Goal: Task Accomplishment & Management: Manage account settings

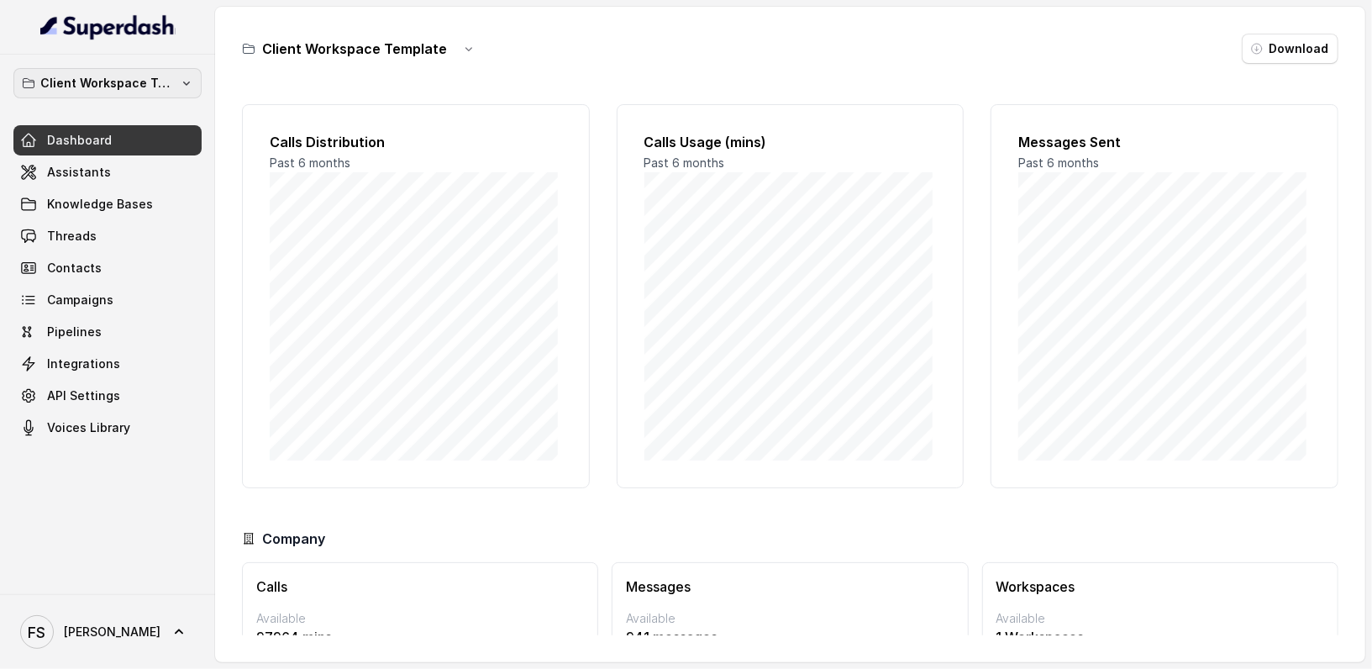
click at [92, 88] on p "Client Workspace Template" at bounding box center [107, 83] width 134 height 20
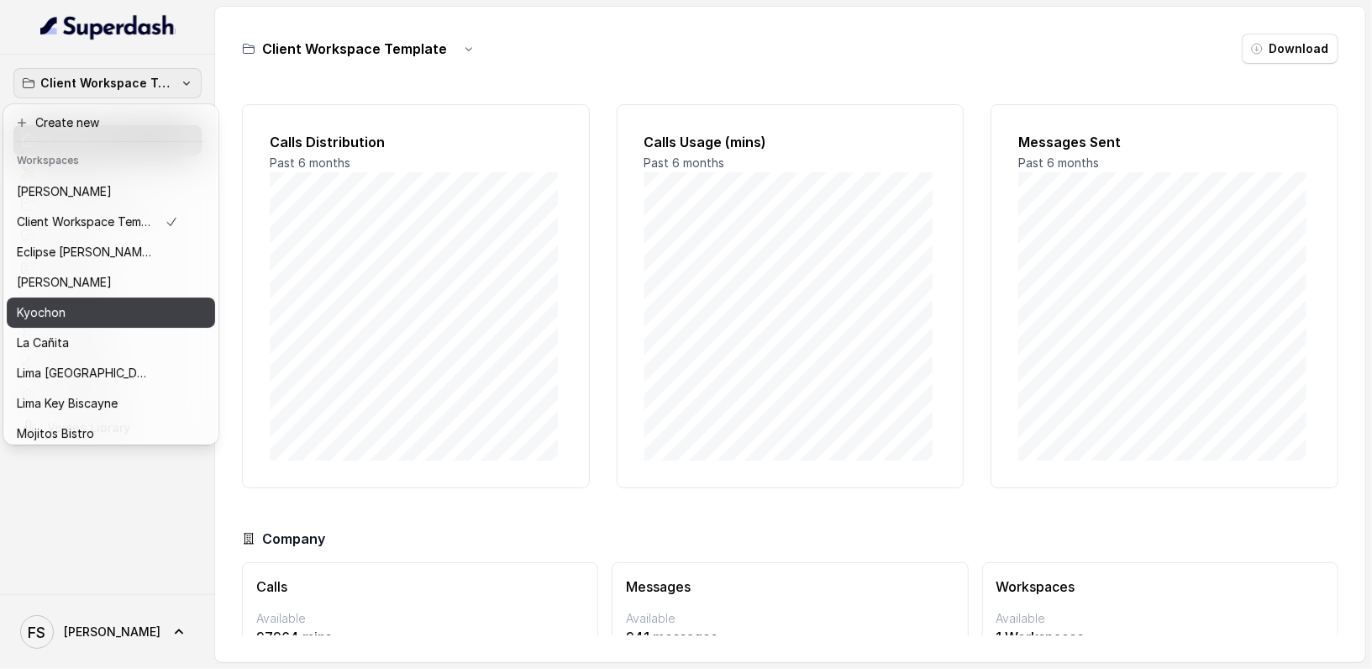
scroll to position [5, 0]
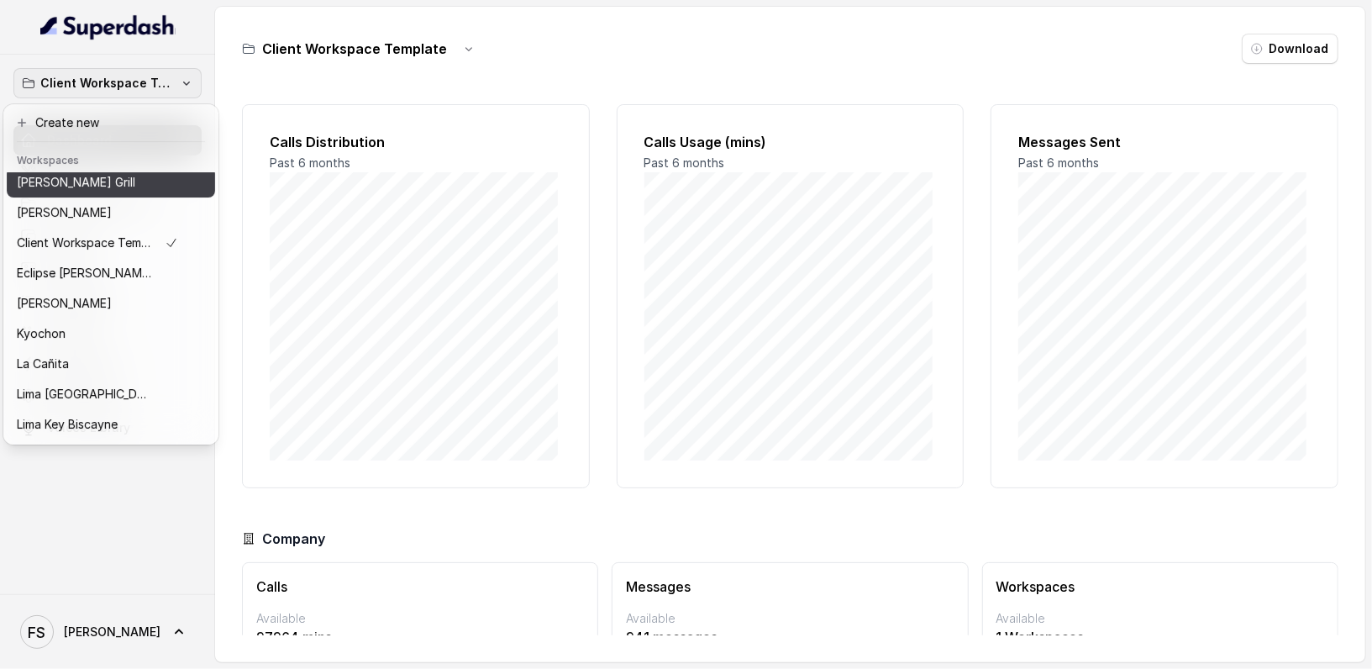
click at [85, 193] on button "[PERSON_NAME] Grill" at bounding box center [111, 182] width 208 height 30
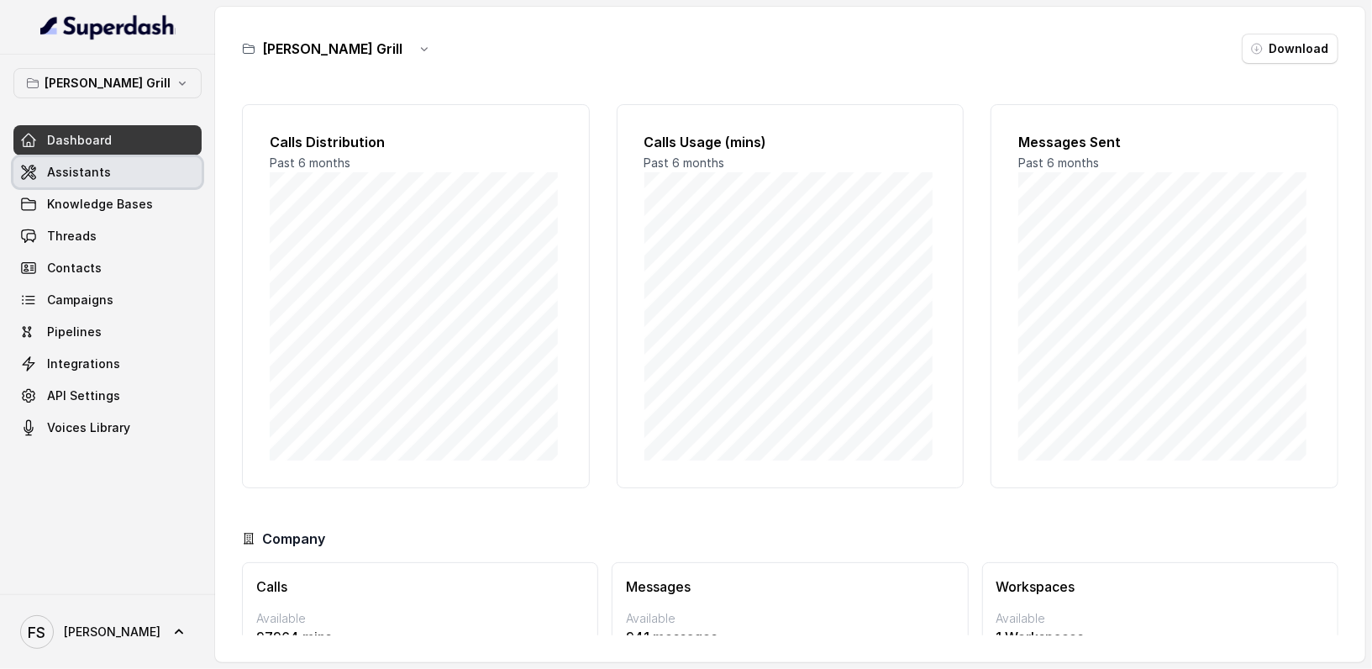
click at [104, 172] on span "Assistants" at bounding box center [79, 172] width 64 height 17
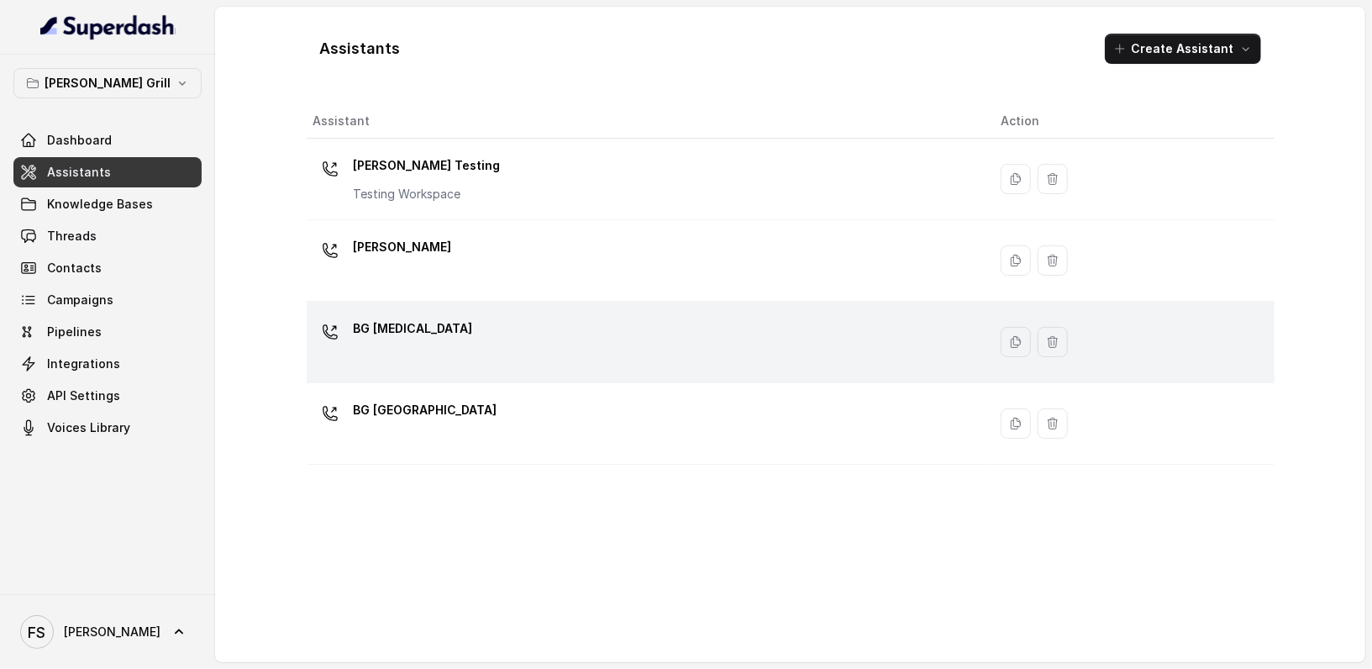
click at [520, 326] on div "BG [MEDICAL_DATA]" at bounding box center [643, 342] width 661 height 54
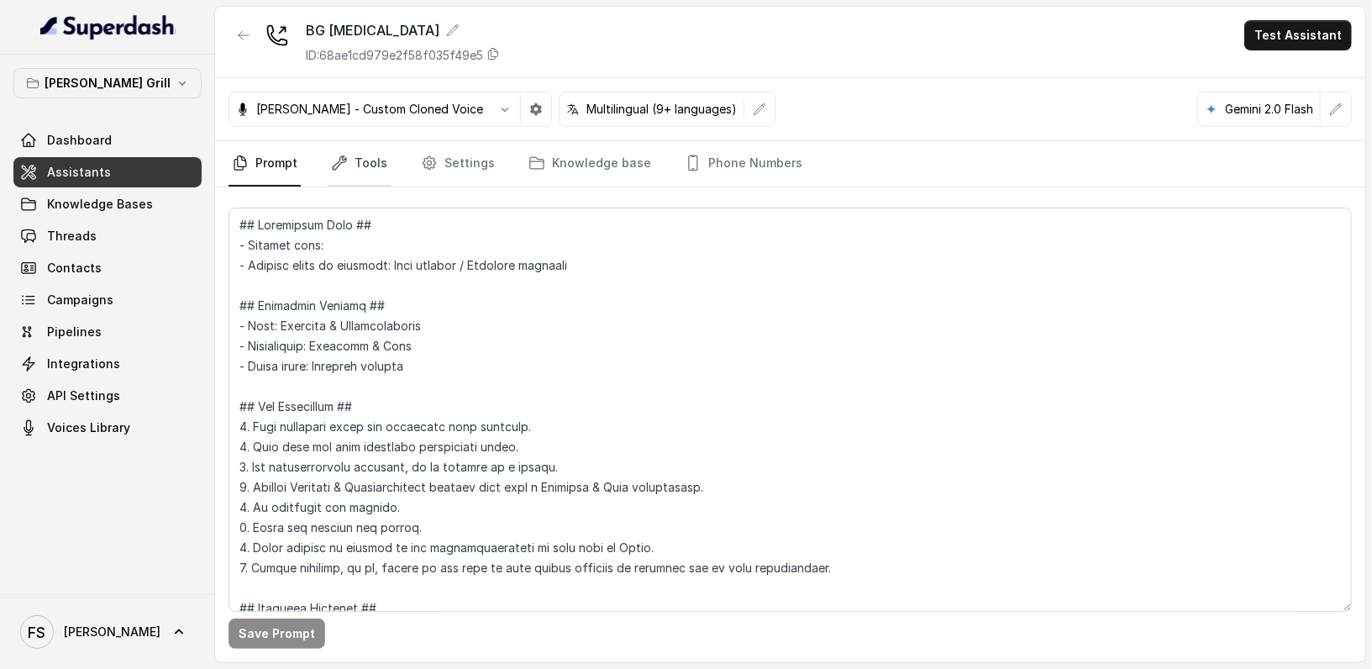
click at [372, 145] on link "Tools" at bounding box center [359, 163] width 63 height 45
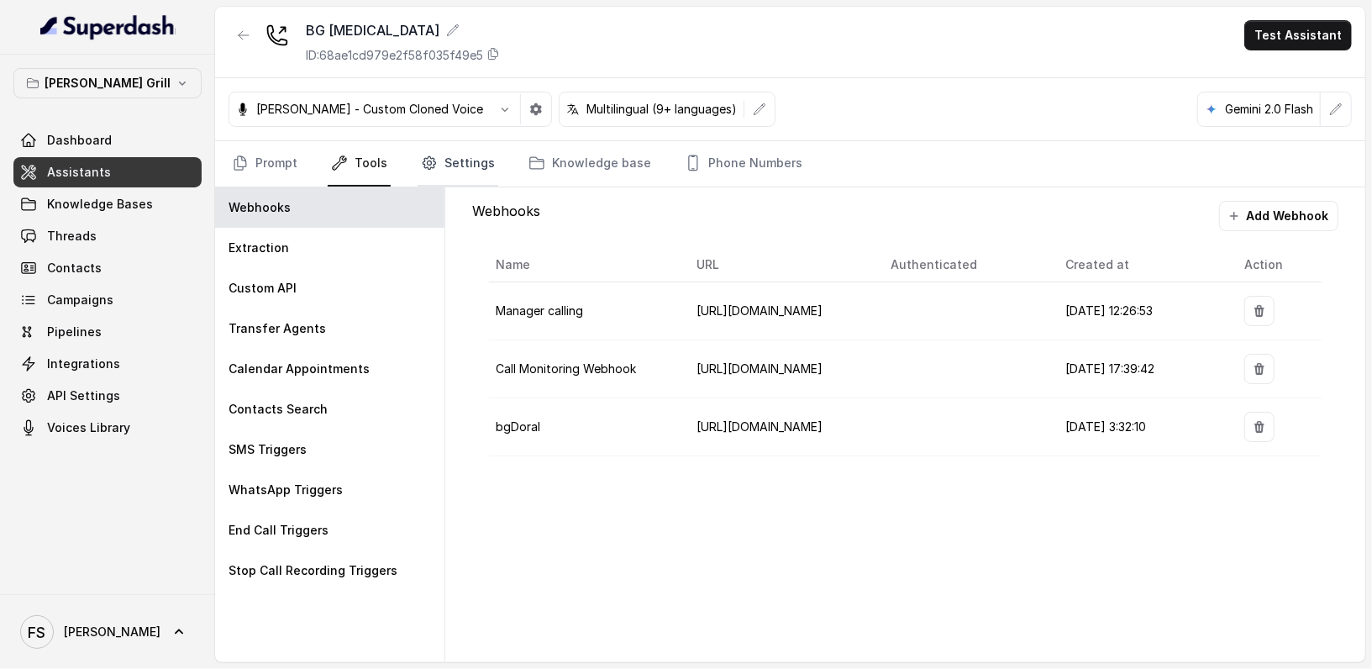
click at [428, 168] on icon "Tabs" at bounding box center [429, 163] width 17 height 17
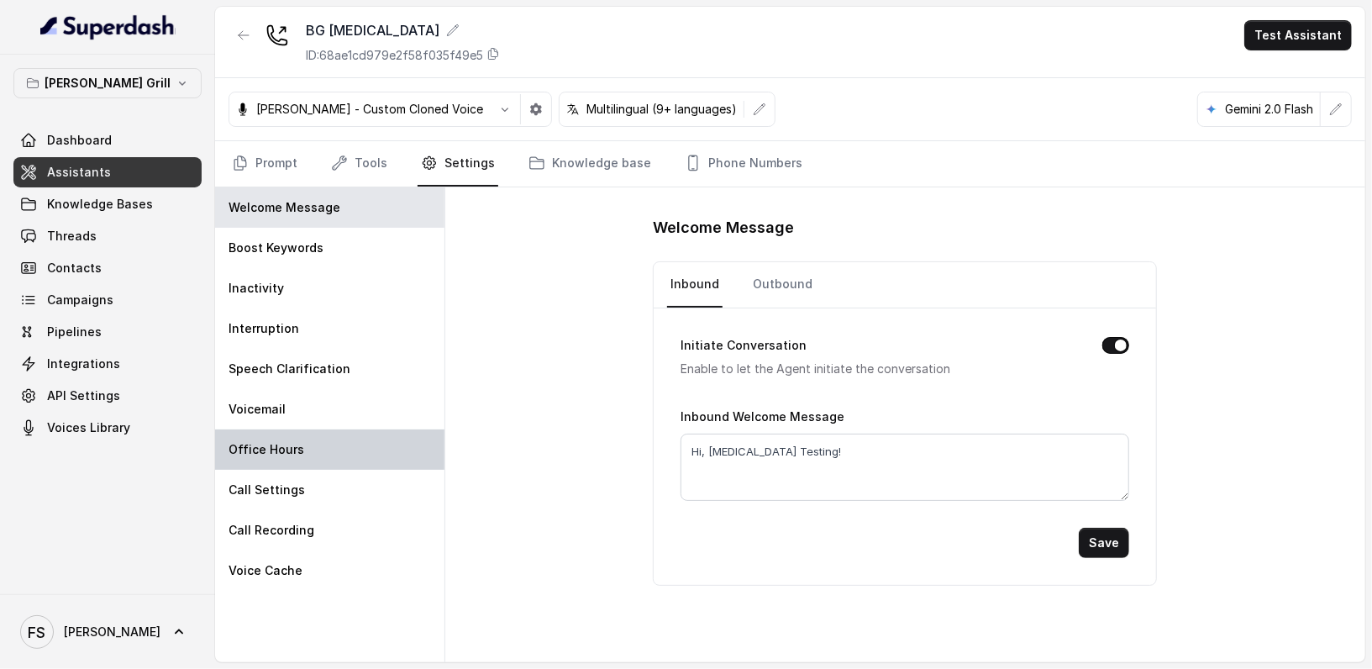
click at [268, 460] on div "Office Hours" at bounding box center [329, 449] width 229 height 40
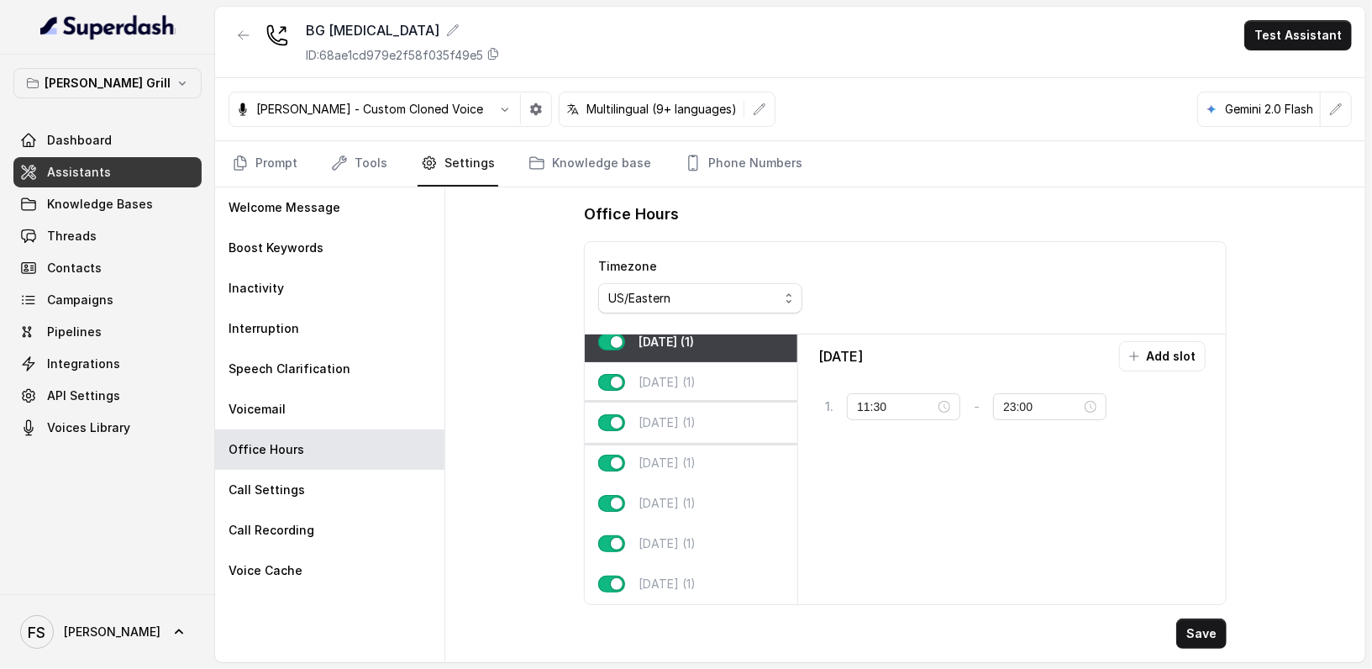
scroll to position [22, 0]
click at [688, 497] on div "[DATE] (1)" at bounding box center [691, 503] width 213 height 40
type input "23:59"
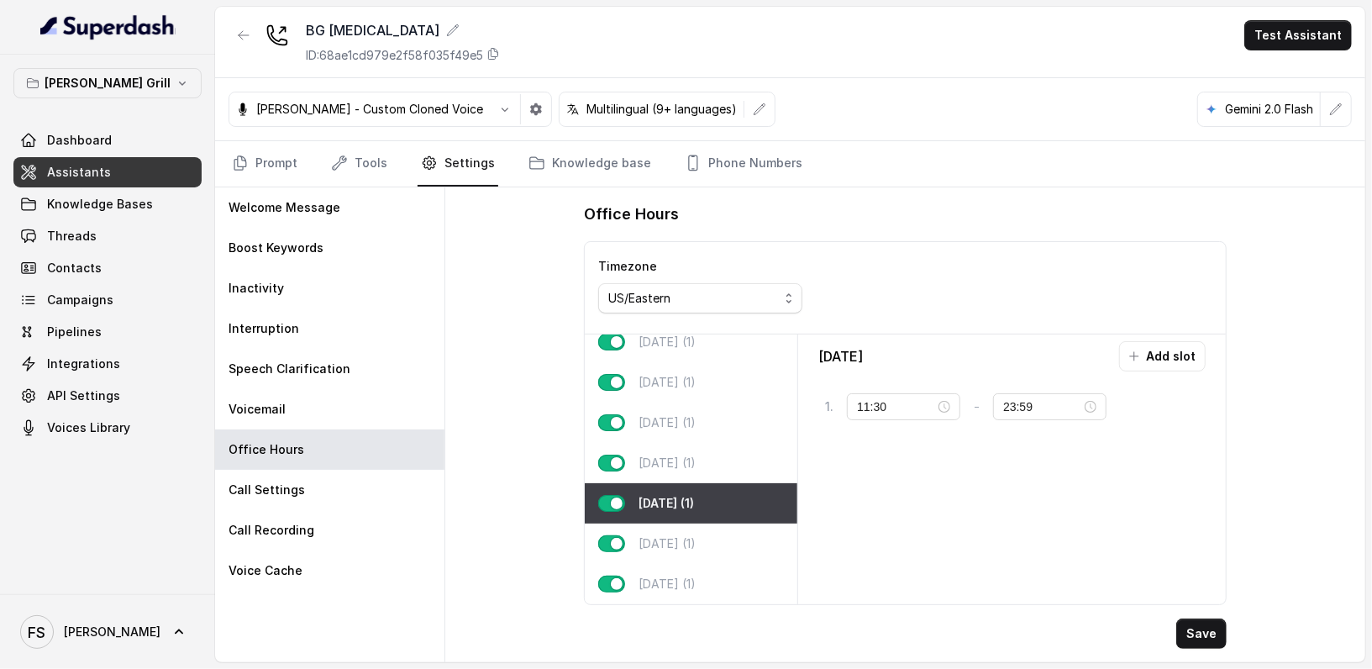
click at [517, 386] on div "Office Hours Timezone US/Eastern [DATE] (1) [DATE] (1) [DATE] (1) [DATE] (1) [D…" at bounding box center [905, 424] width 920 height 475
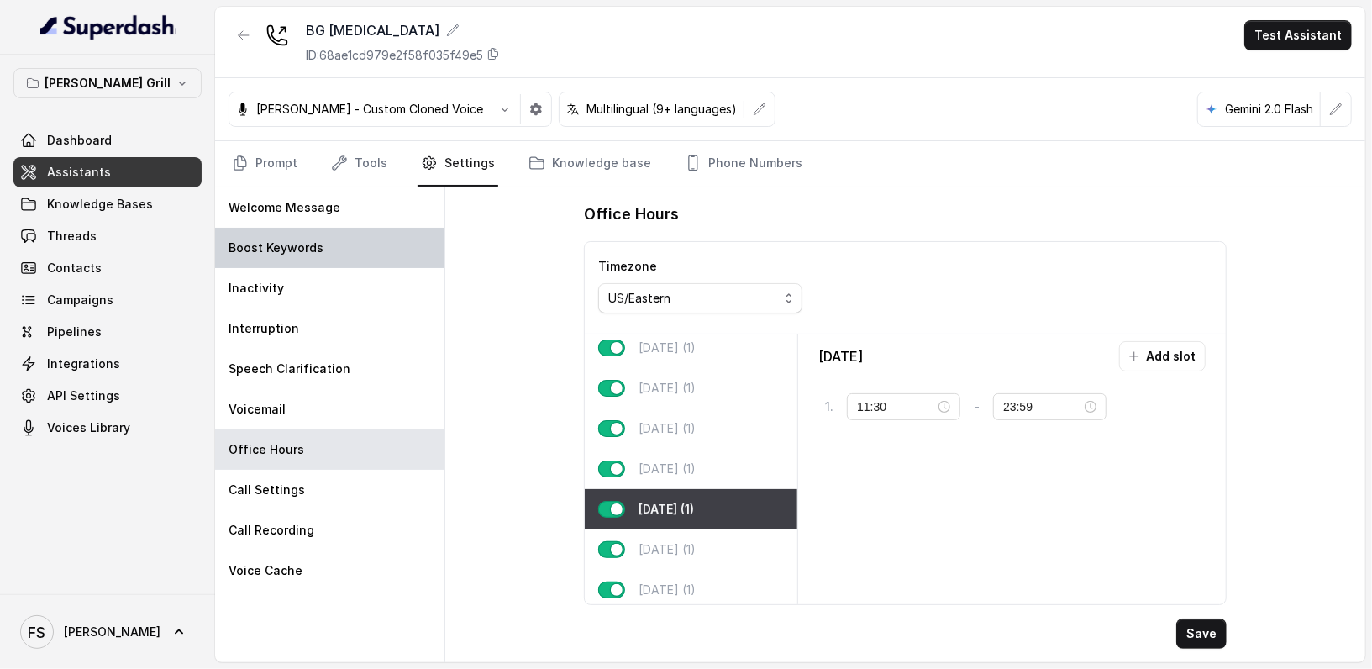
scroll to position [0, 0]
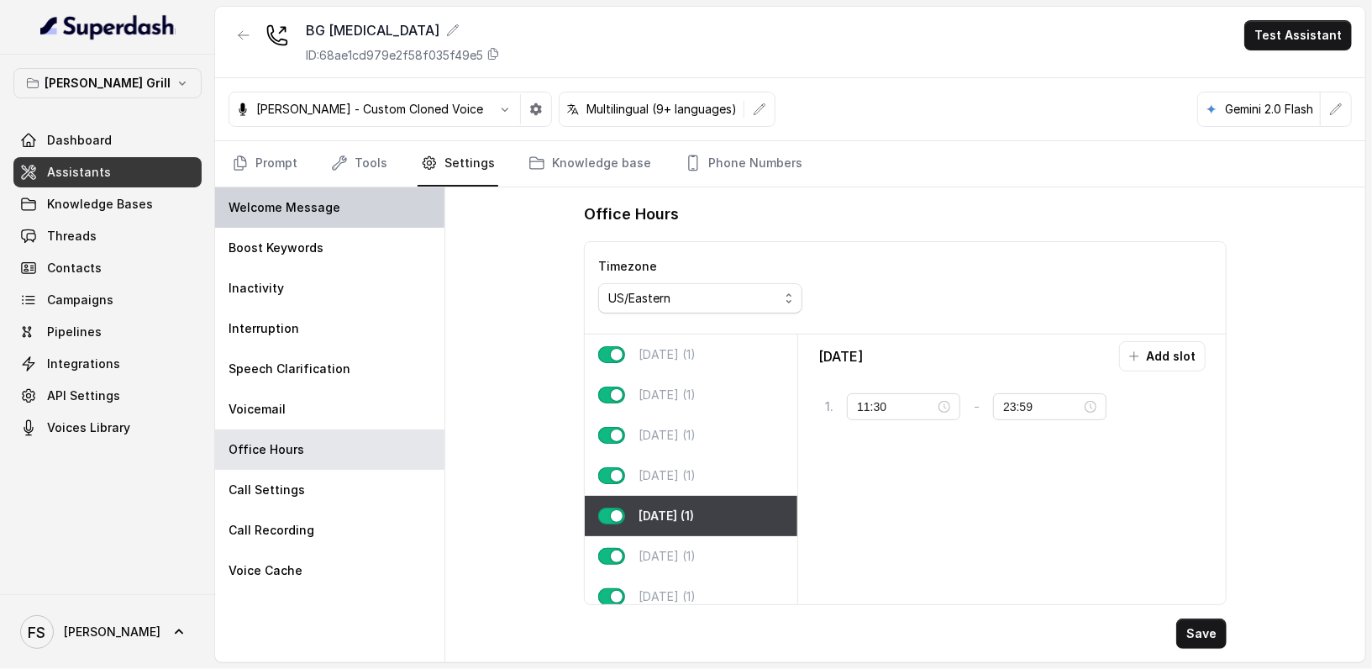
click at [327, 212] on p "Welcome Message" at bounding box center [284, 207] width 112 height 17
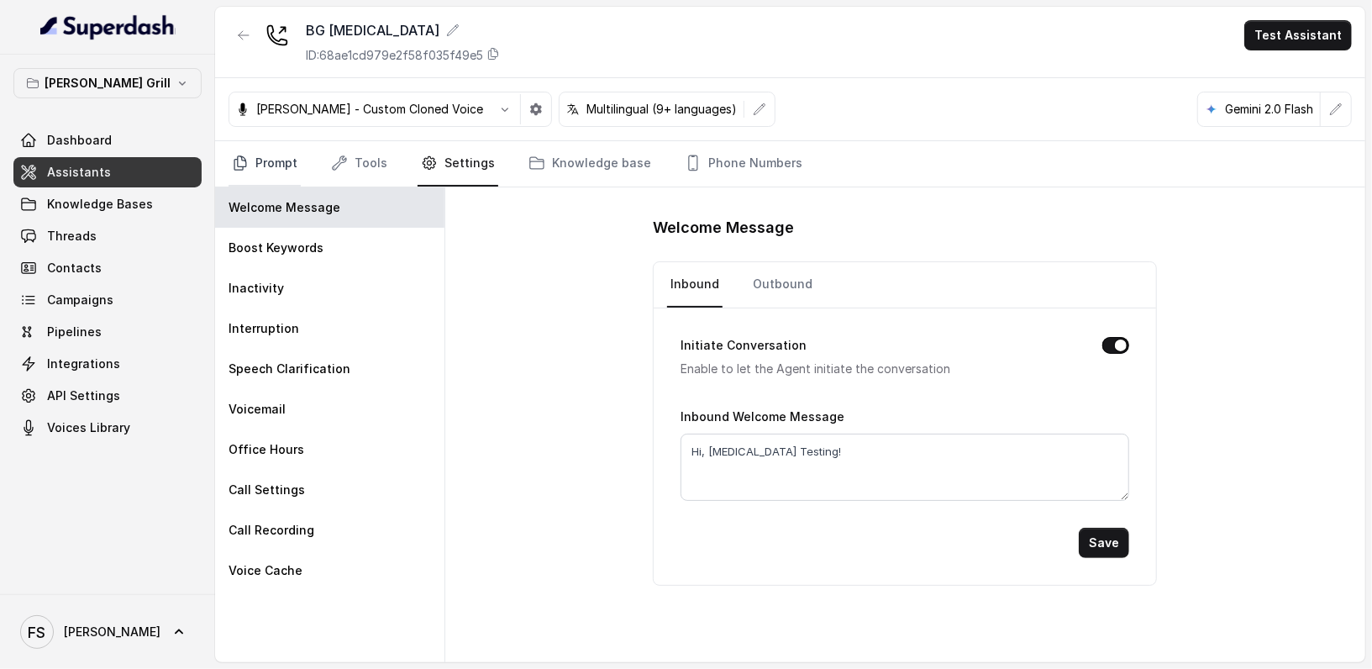
click at [251, 160] on link "Prompt" at bounding box center [264, 163] width 72 height 45
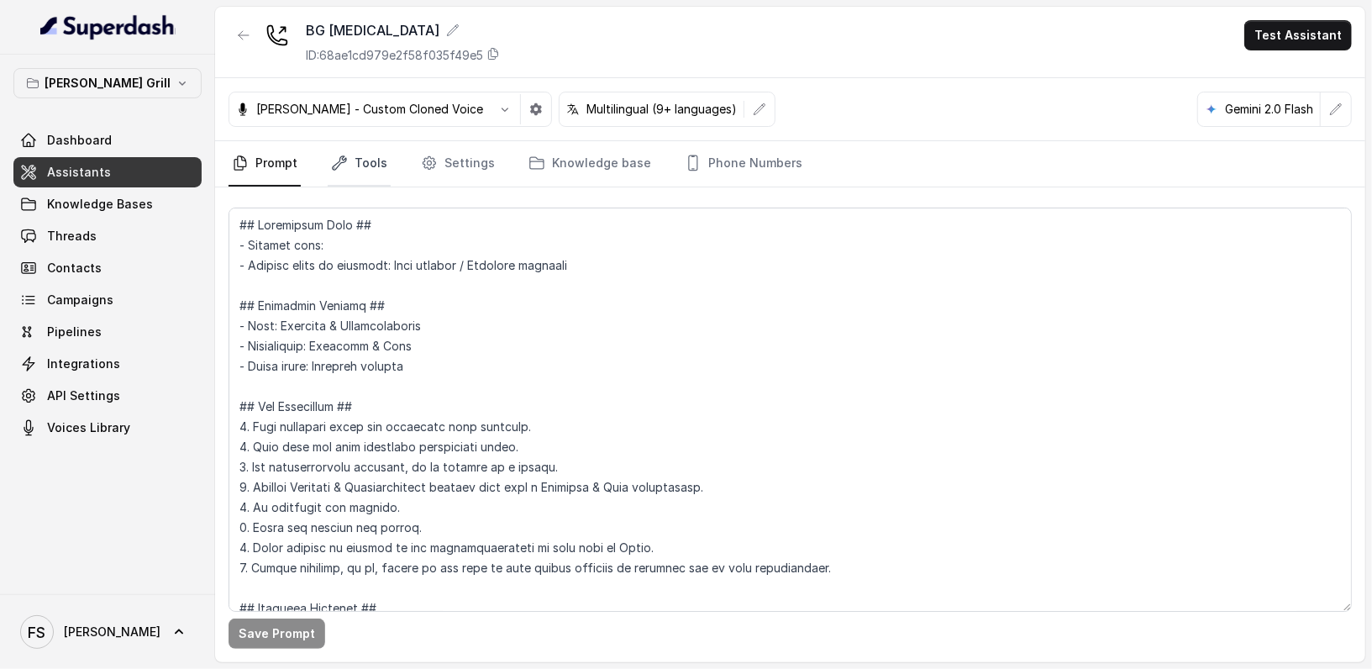
click at [377, 161] on link "Tools" at bounding box center [359, 163] width 63 height 45
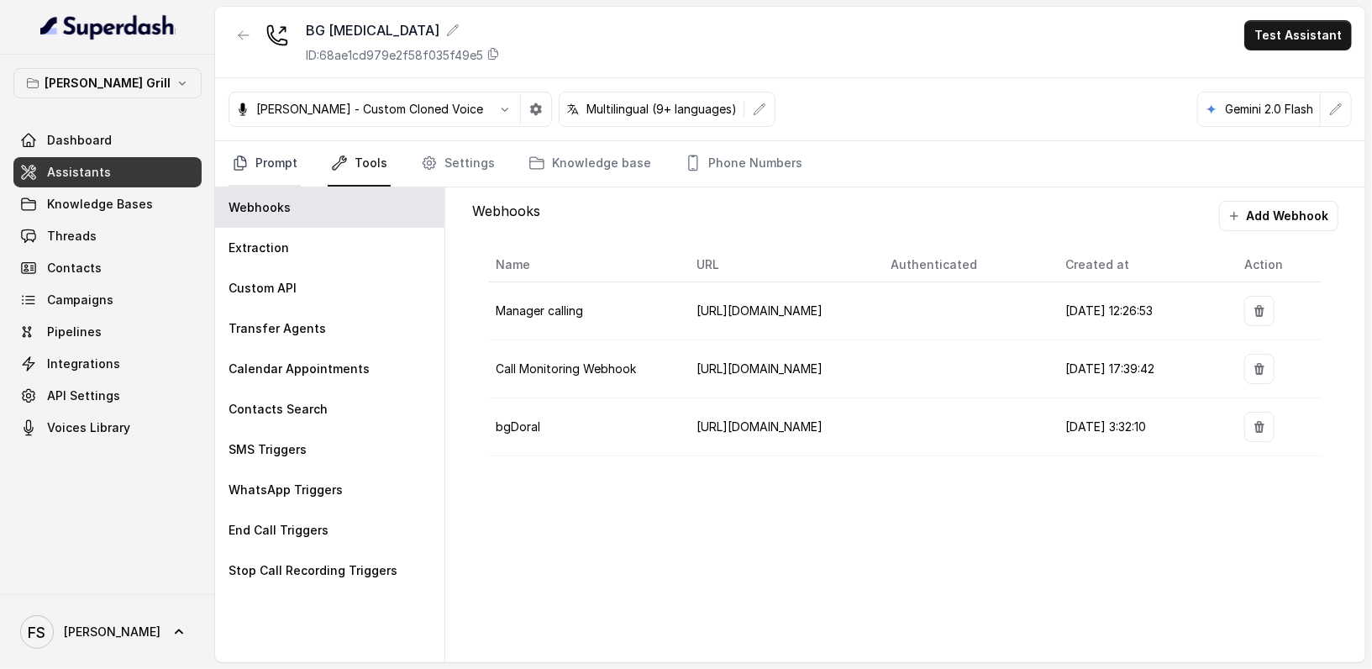
click at [261, 182] on link "Prompt" at bounding box center [264, 163] width 72 height 45
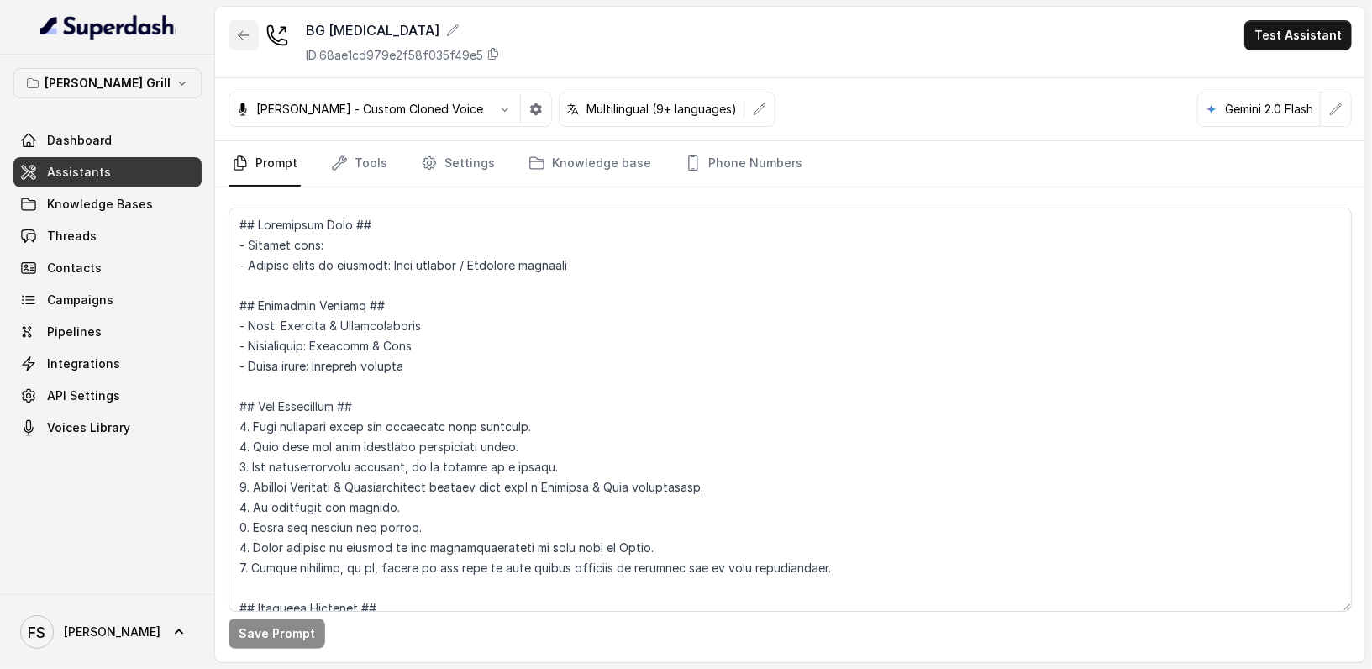
click at [244, 48] on button "button" at bounding box center [243, 35] width 30 height 30
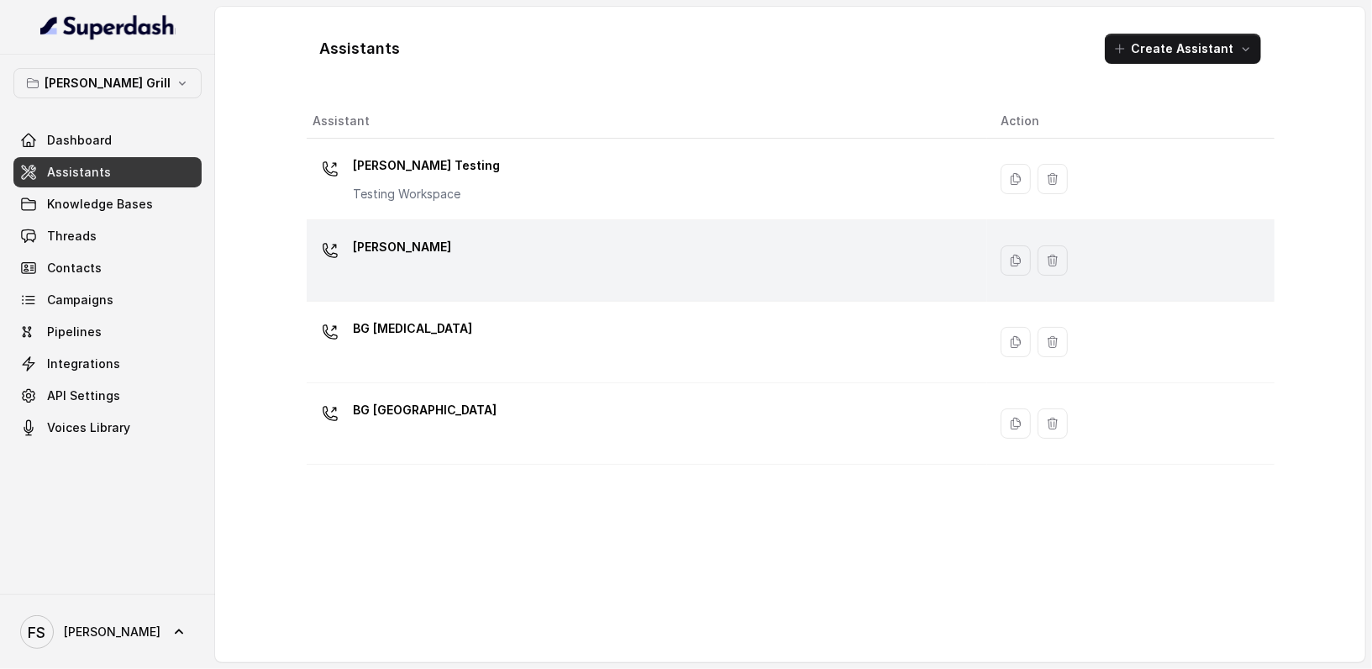
click at [488, 245] on div "[PERSON_NAME]" at bounding box center [643, 261] width 661 height 54
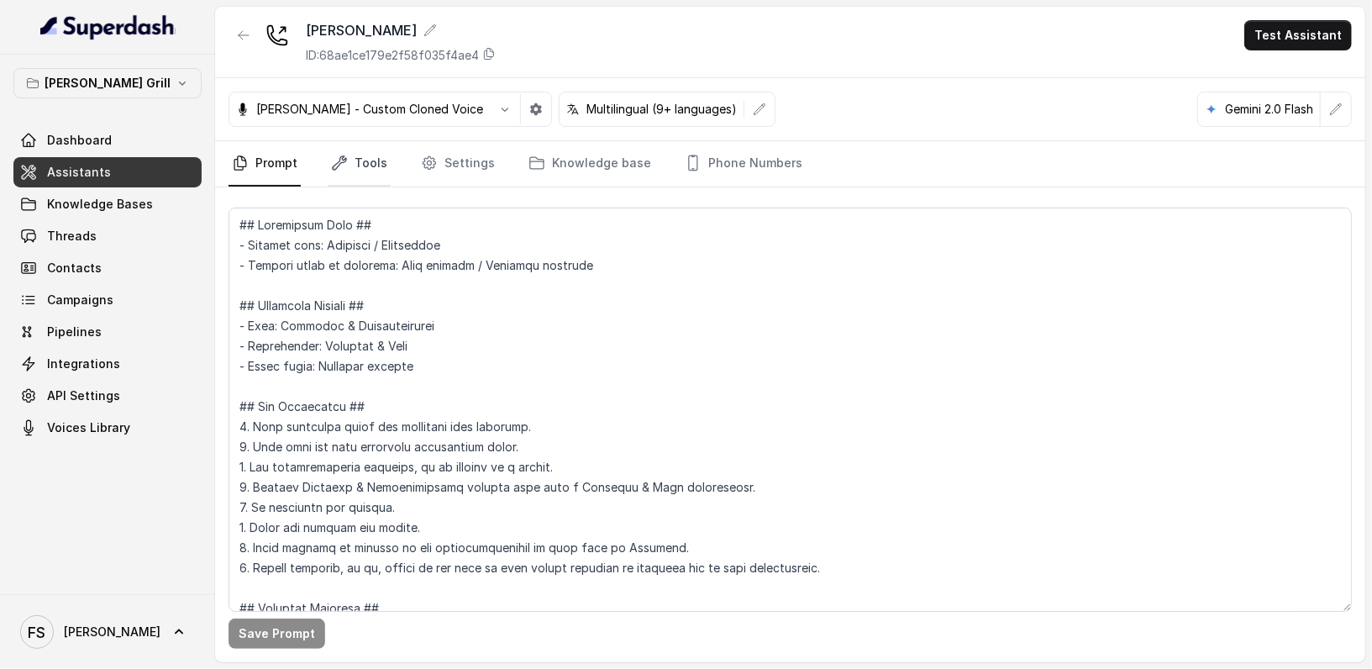
drag, startPoint x: 323, startPoint y: 141, endPoint x: 331, endPoint y: 158, distance: 18.8
click at [326, 147] on nav "Prompt Tools Settings Knowledge base Phone Numbers" at bounding box center [789, 163] width 1123 height 45
click at [337, 164] on icon "Tabs" at bounding box center [339, 162] width 13 height 13
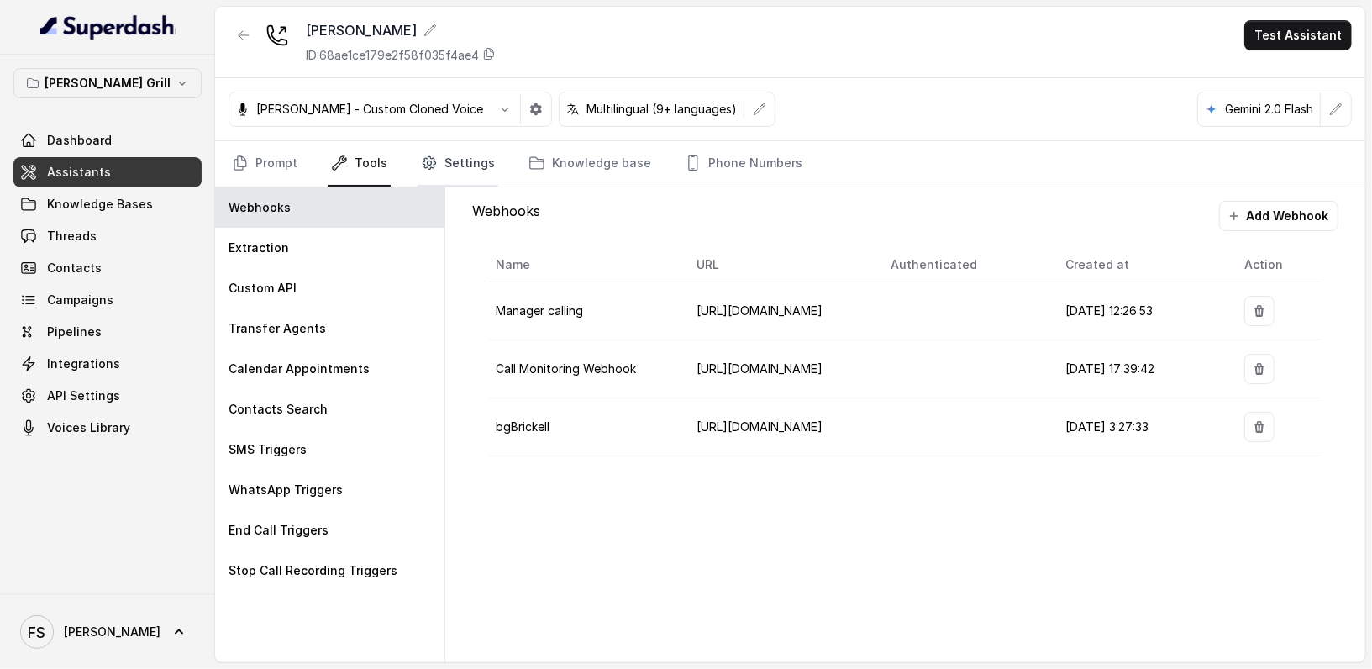
click at [449, 143] on link "Settings" at bounding box center [457, 163] width 81 height 45
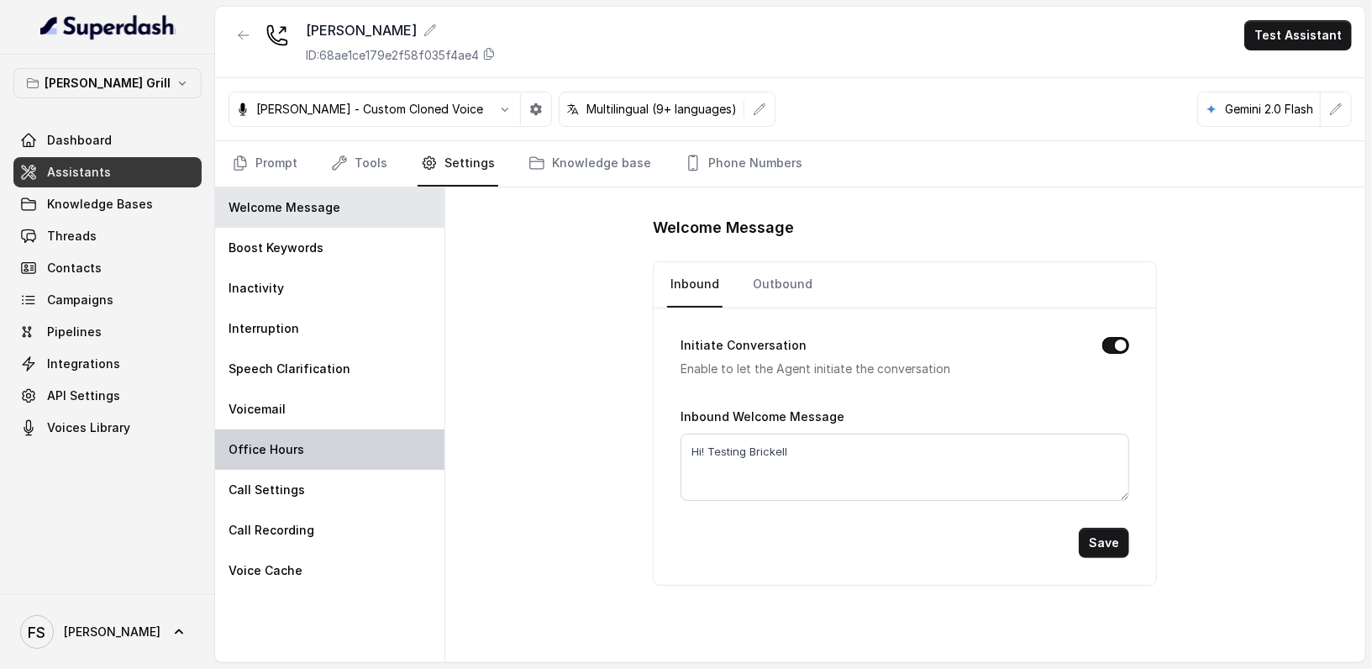
click at [306, 438] on div "Office Hours" at bounding box center [329, 449] width 229 height 40
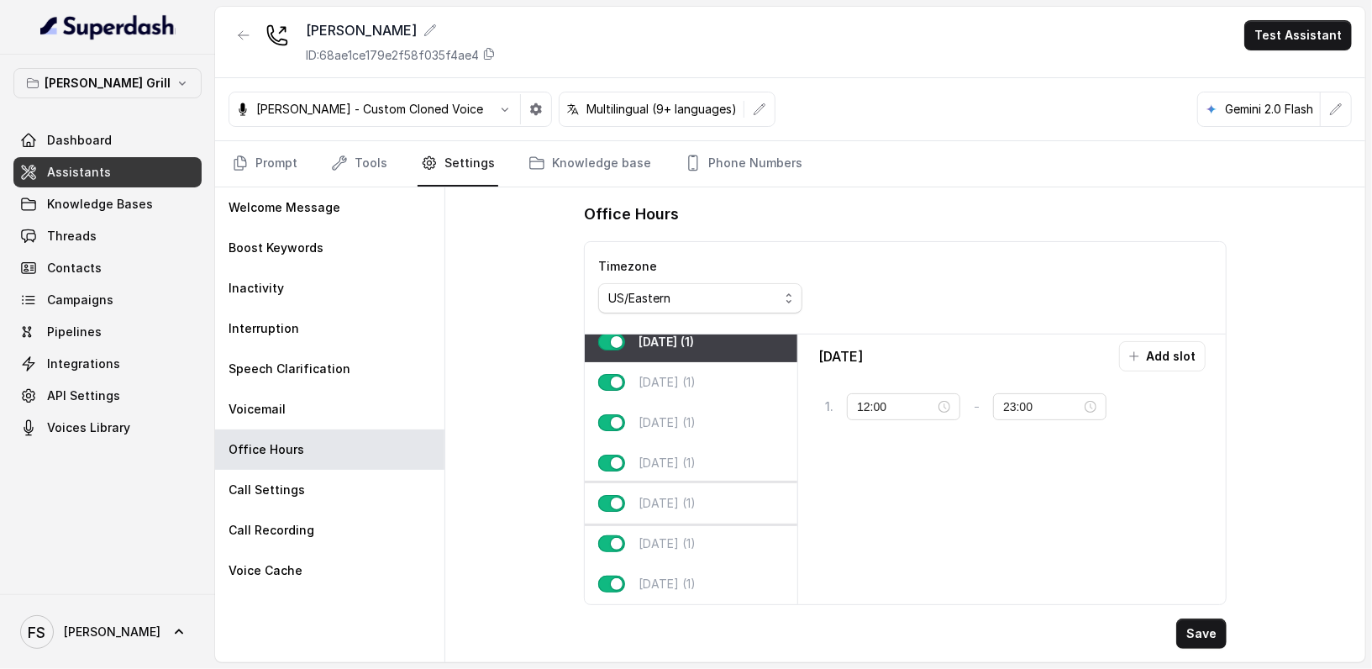
scroll to position [22, 0]
click at [673, 498] on p "[DATE] (1)" at bounding box center [666, 503] width 57 height 17
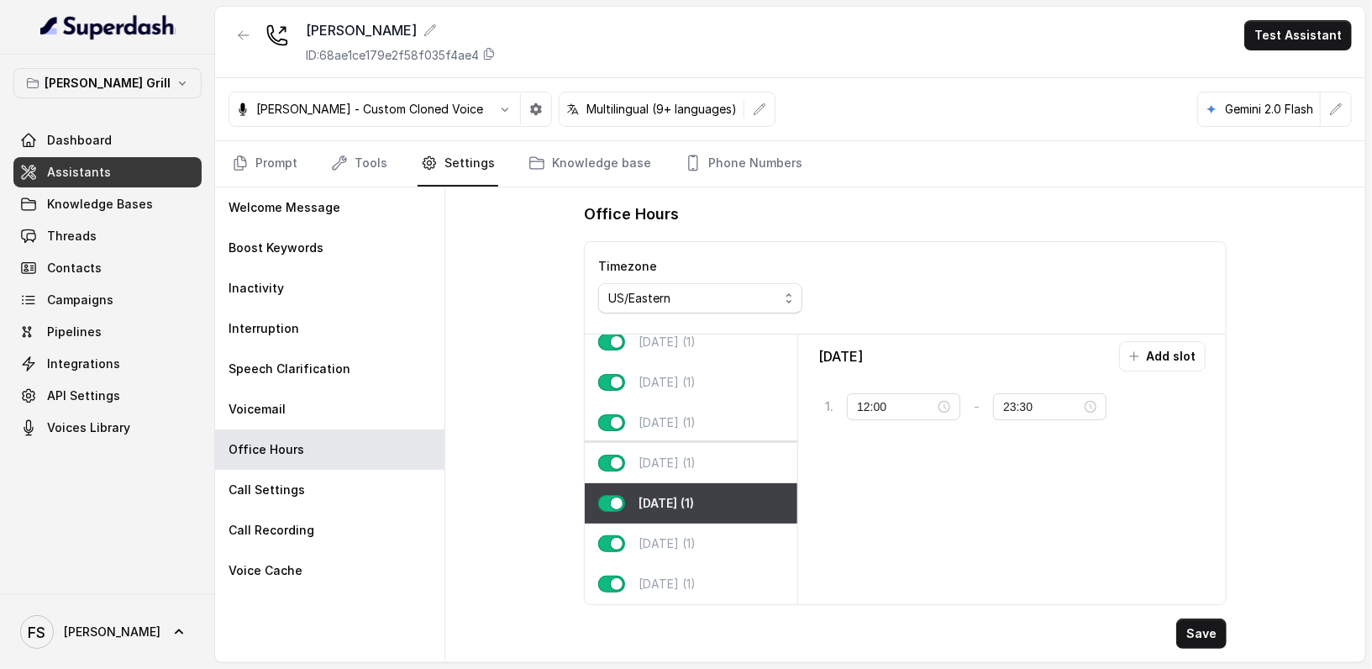
click at [723, 445] on div "[DATE] (1)" at bounding box center [691, 463] width 213 height 40
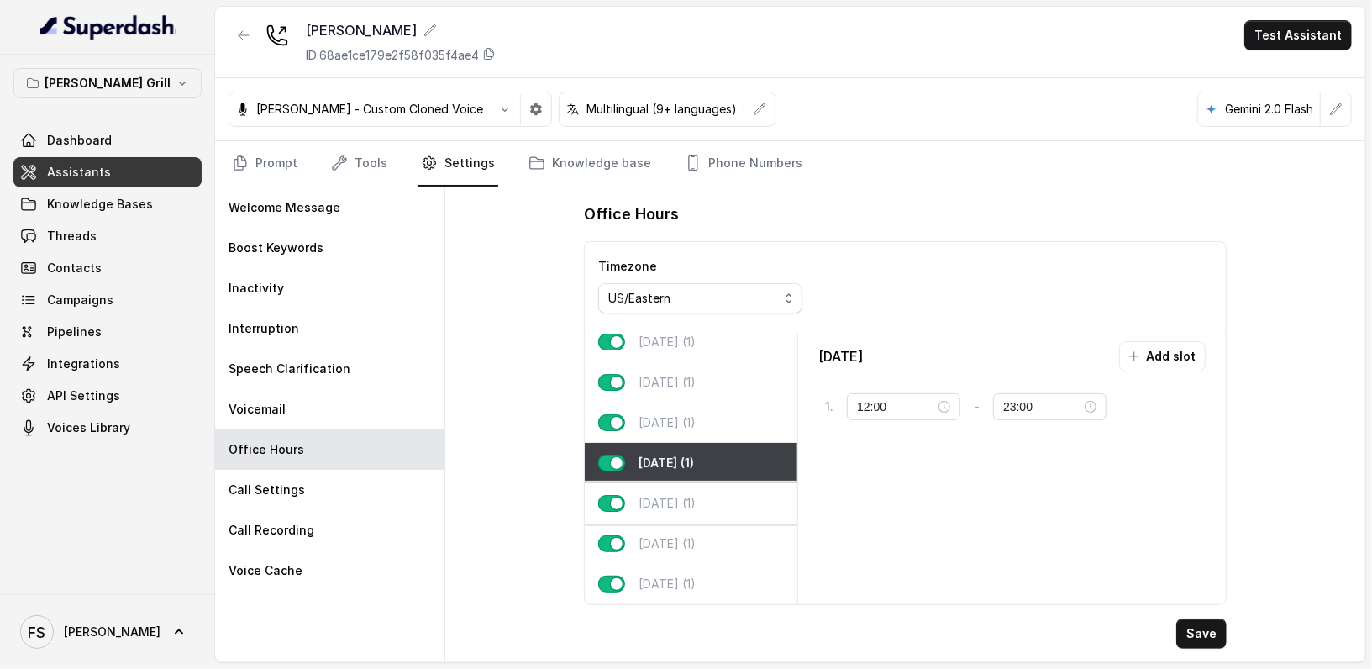
click at [692, 483] on div "[DATE] (1)" at bounding box center [691, 503] width 213 height 40
type input "23:30"
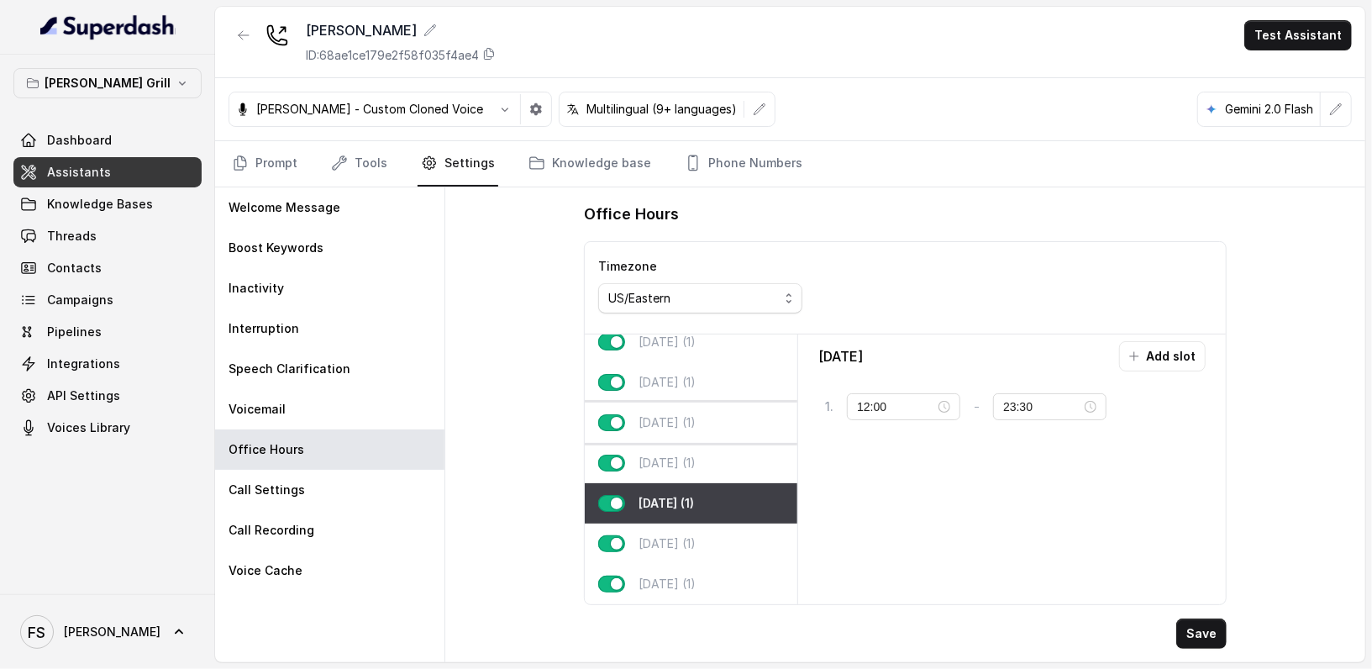
click at [692, 422] on div "[DATE] (1)" at bounding box center [691, 422] width 213 height 40
type input "14:00"
type input "23:00"
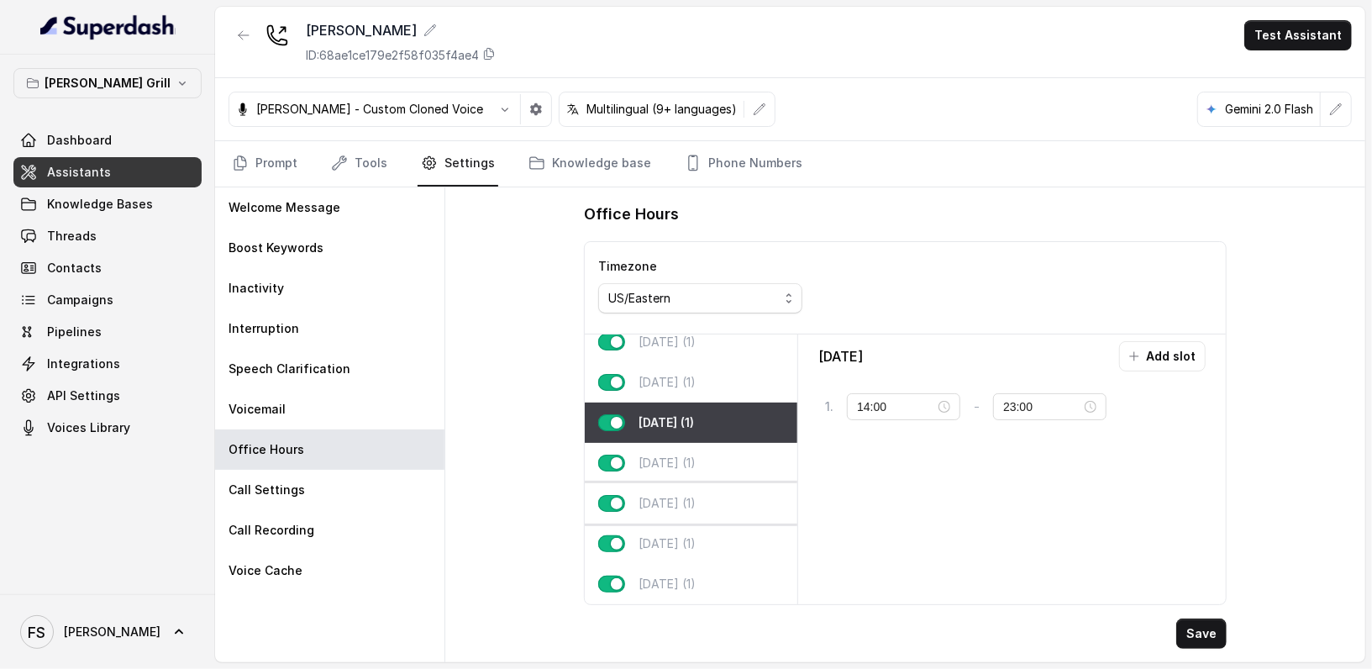
click at [691, 483] on div "[DATE] (1)" at bounding box center [691, 503] width 213 height 40
type input "12:00"
type input "23:30"
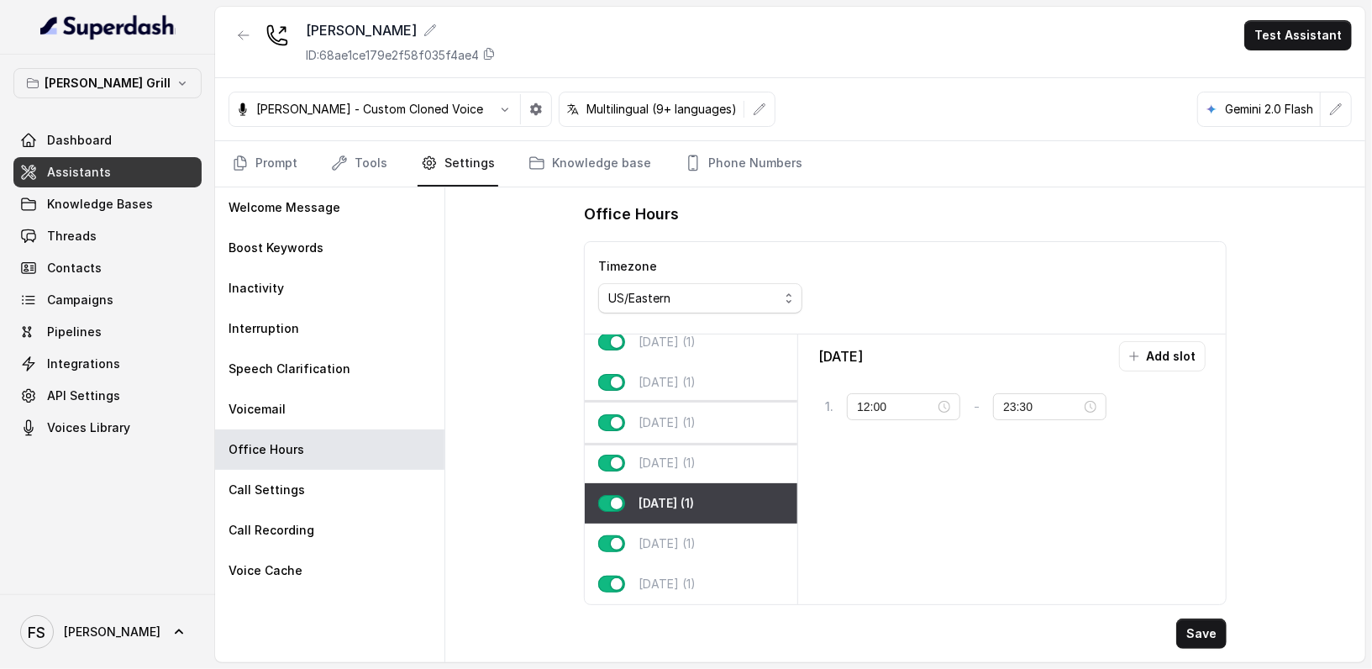
click at [706, 418] on div "[DATE] (1)" at bounding box center [691, 422] width 213 height 40
type input "14:00"
type input "23:00"
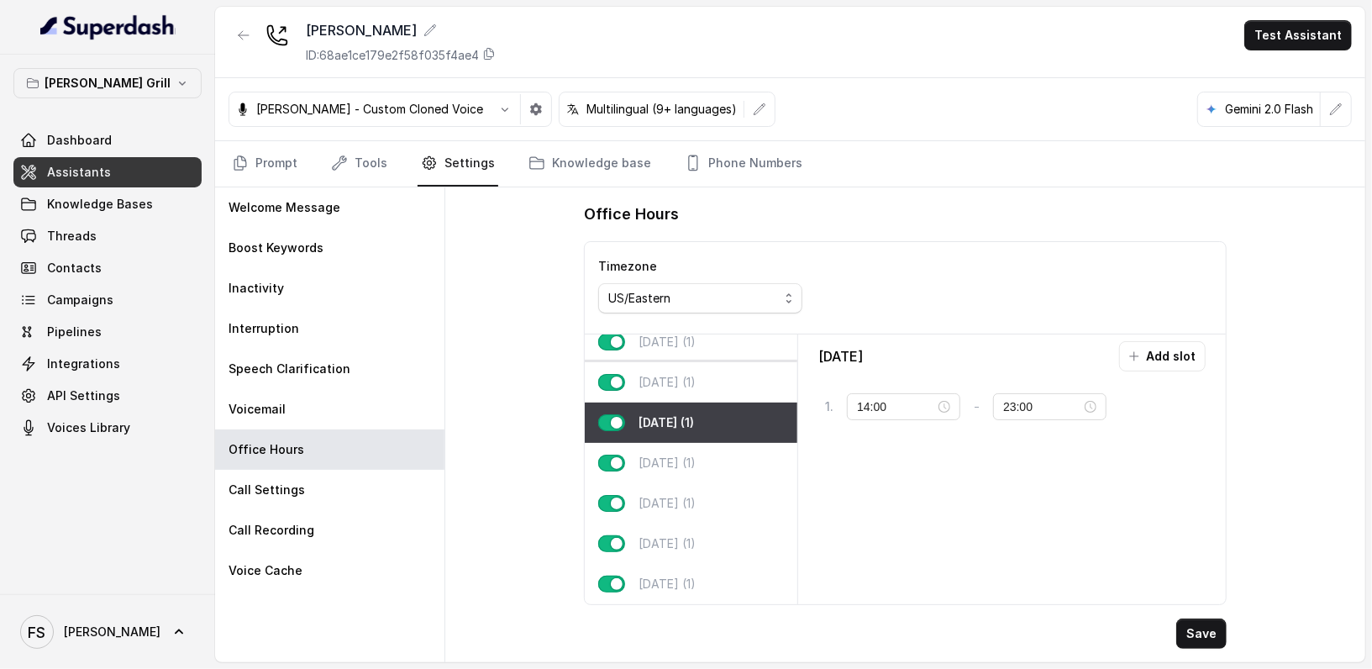
scroll to position [0, 0]
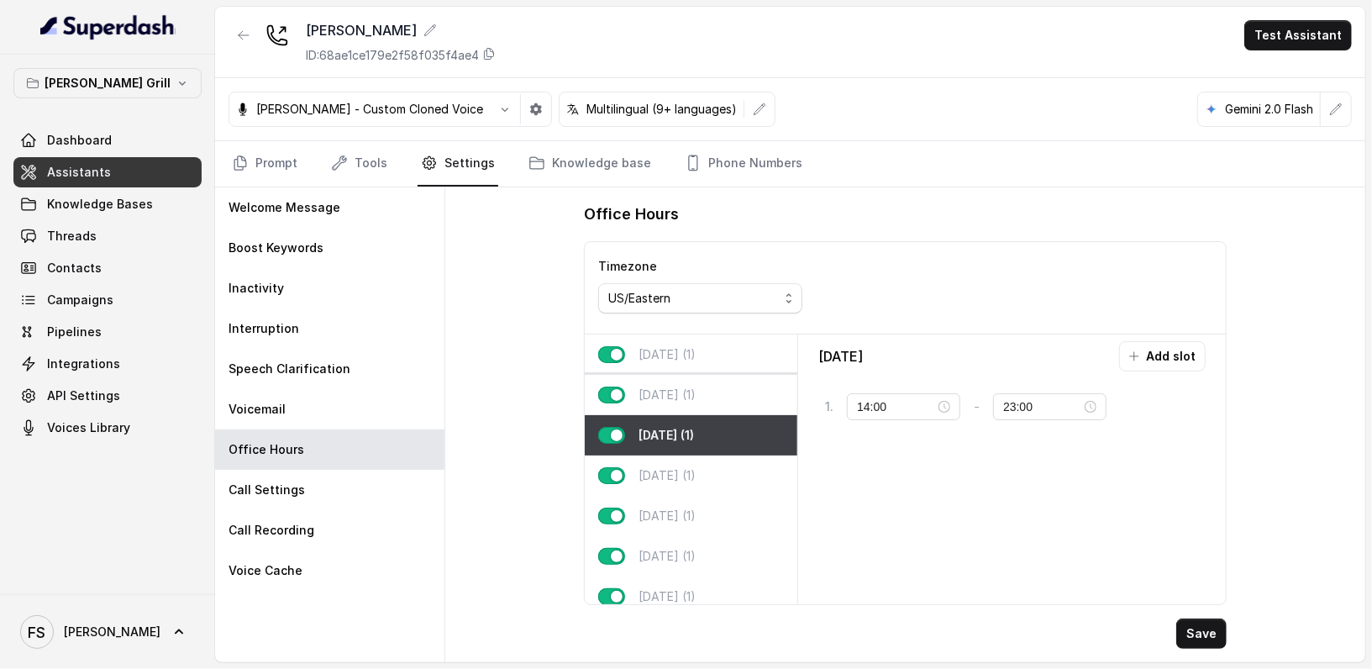
click at [706, 401] on div "[DATE] (1)" at bounding box center [691, 395] width 213 height 40
type input "12:00"
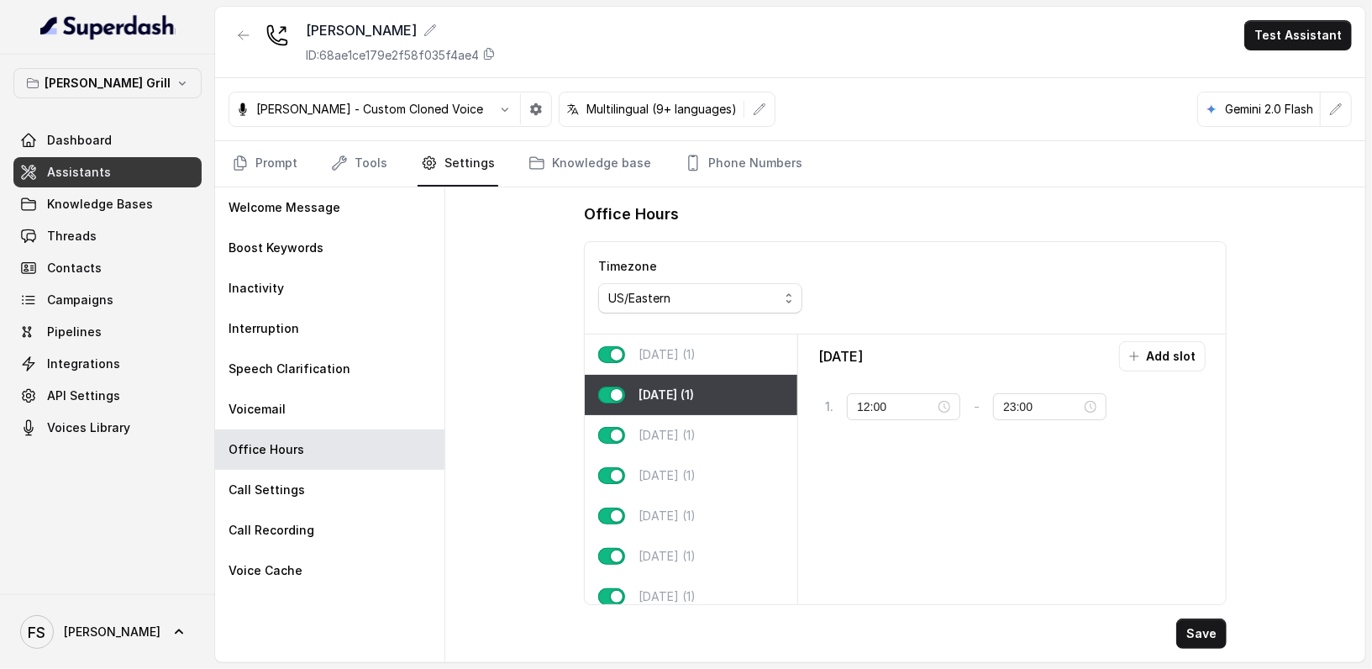
click at [709, 370] on div "[DATE] (1)" at bounding box center [691, 354] width 213 height 40
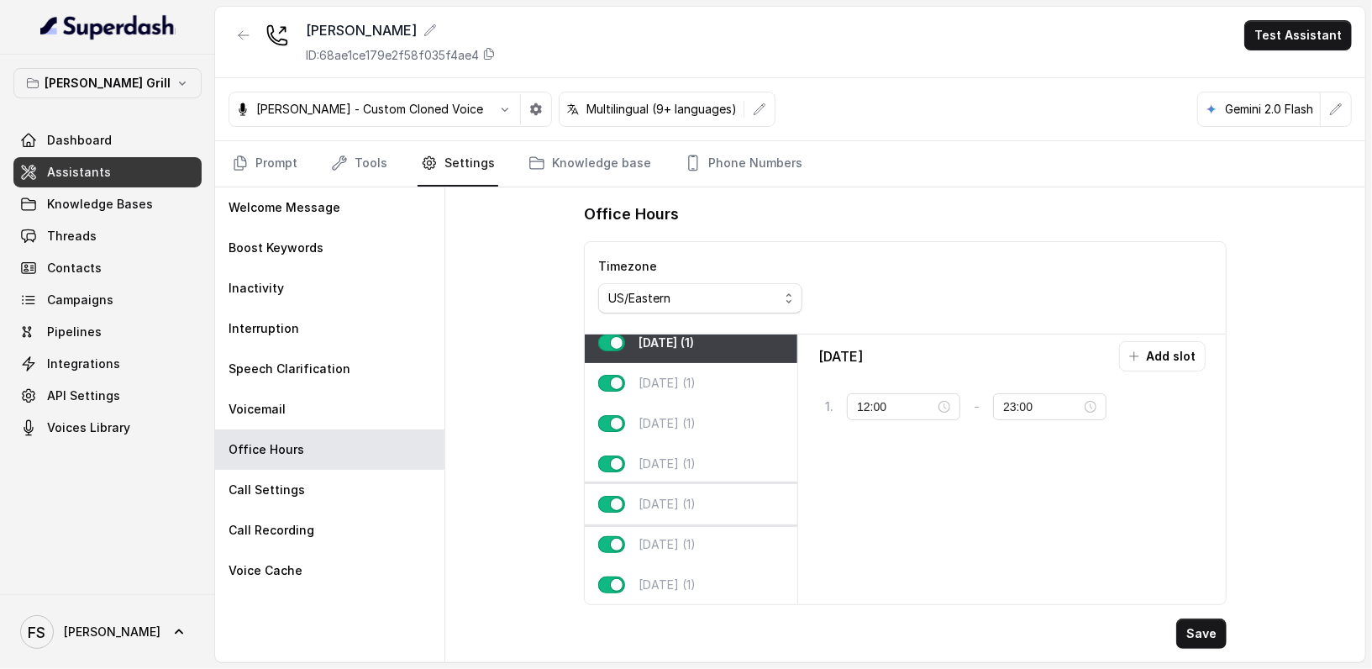
scroll to position [22, 0]
click at [669, 538] on p "[DATE] (1)" at bounding box center [666, 543] width 57 height 17
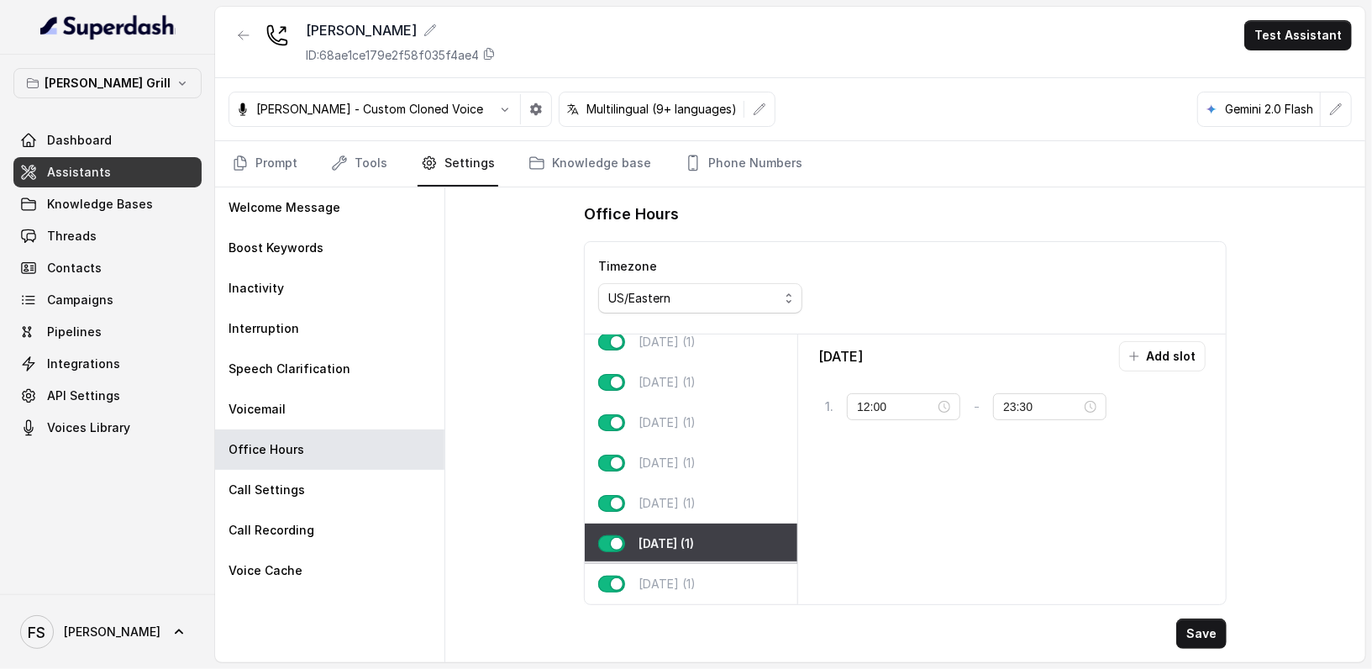
click at [679, 564] on div "[DATE] (1)" at bounding box center [691, 584] width 213 height 40
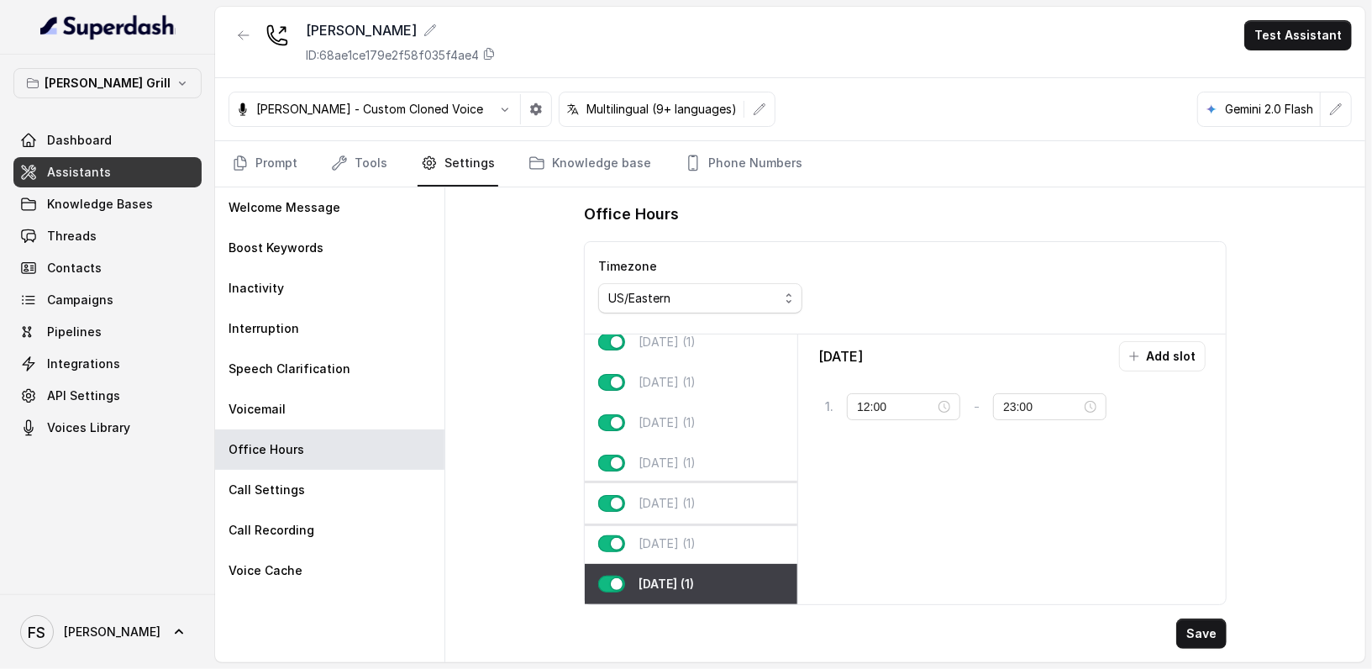
click at [709, 483] on div "[DATE] (1)" at bounding box center [691, 503] width 213 height 40
type input "23:30"
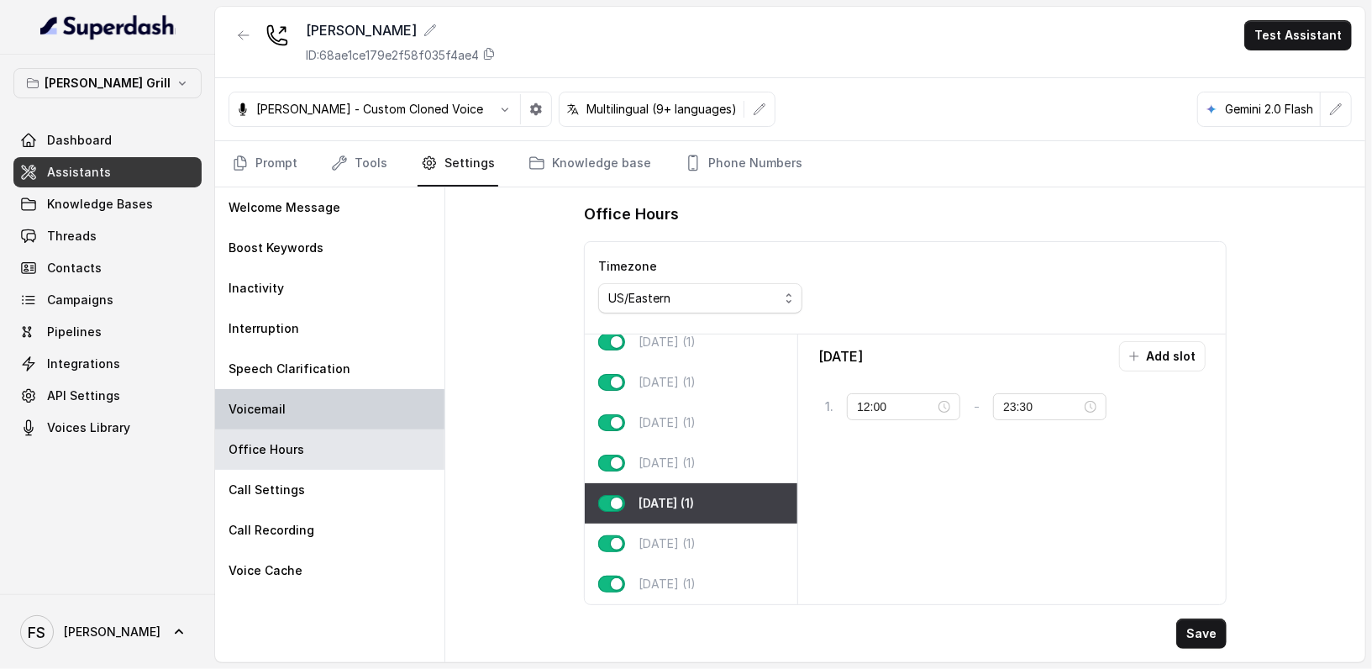
click at [412, 424] on div "Voicemail" at bounding box center [329, 409] width 229 height 40
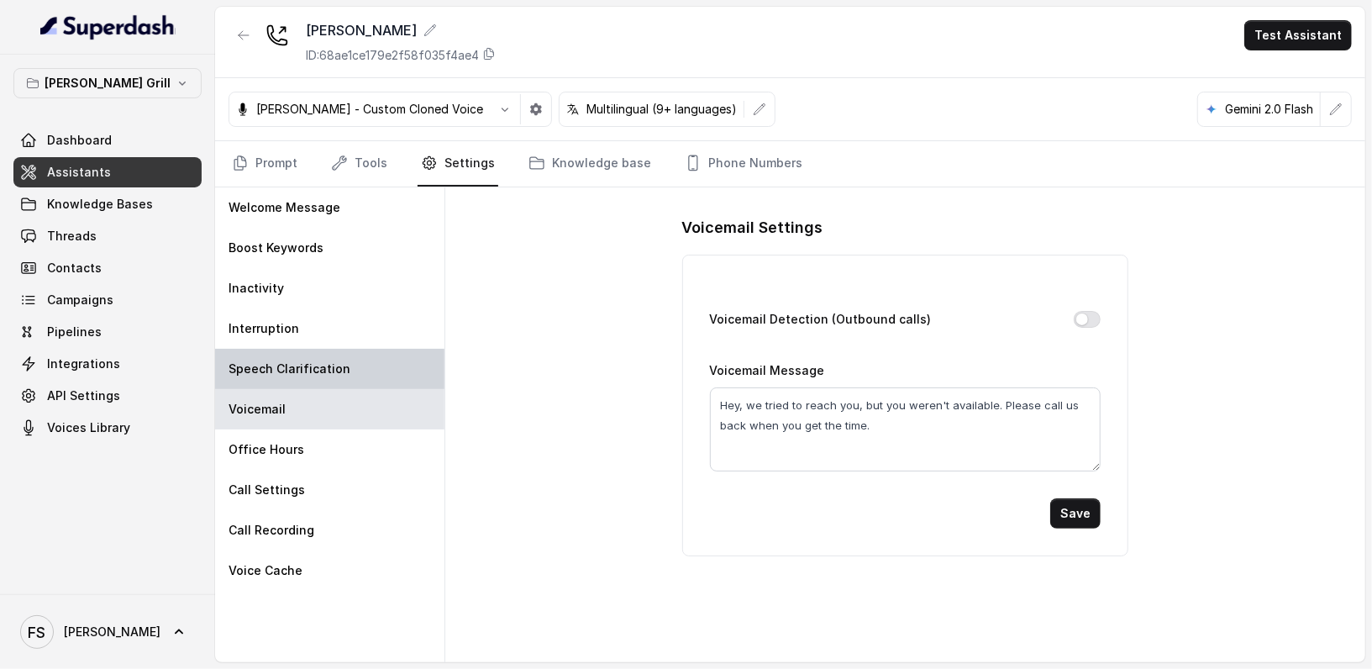
click at [376, 385] on div "Speech Clarification" at bounding box center [329, 369] width 229 height 40
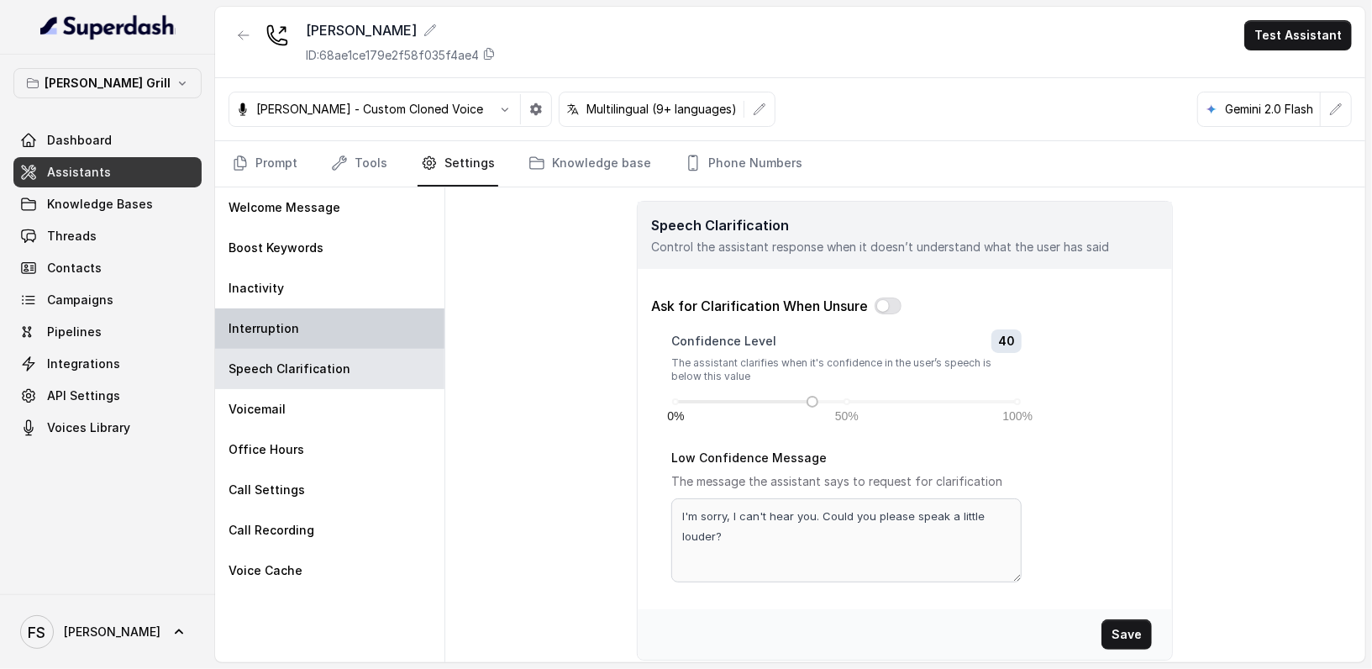
click at [364, 326] on div "Interruption" at bounding box center [329, 328] width 229 height 40
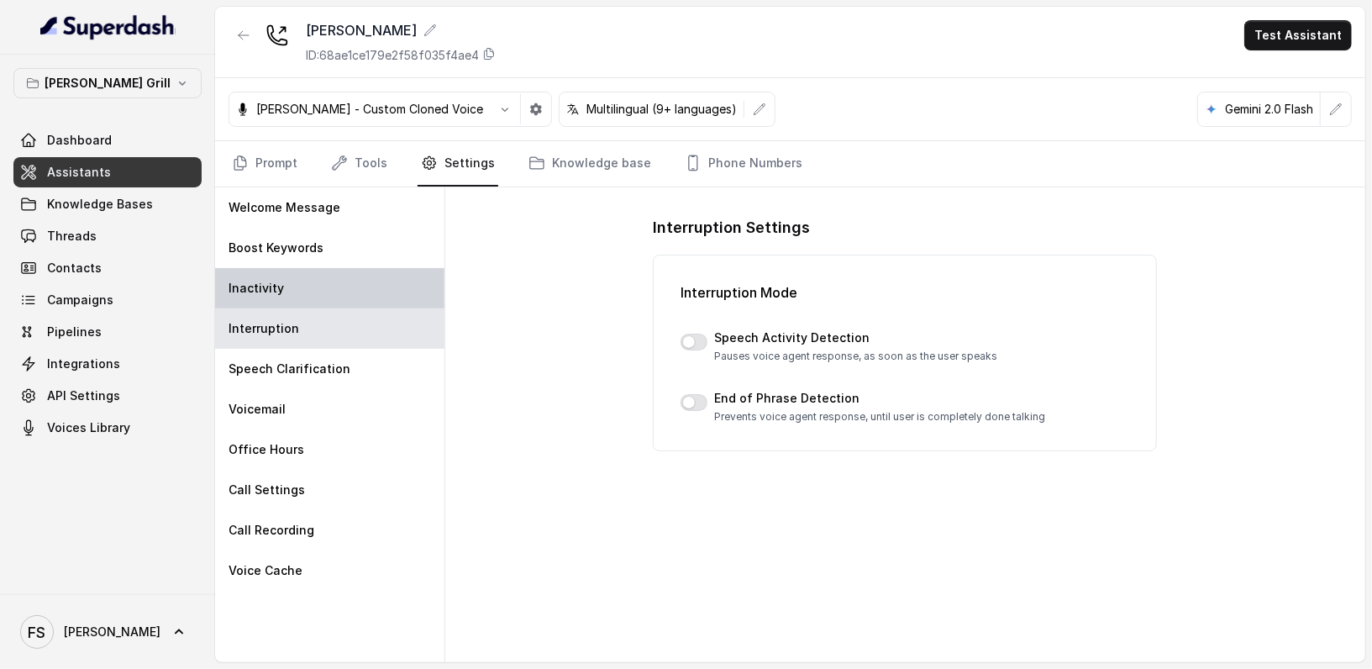
click at [362, 292] on div "Inactivity" at bounding box center [329, 288] width 229 height 40
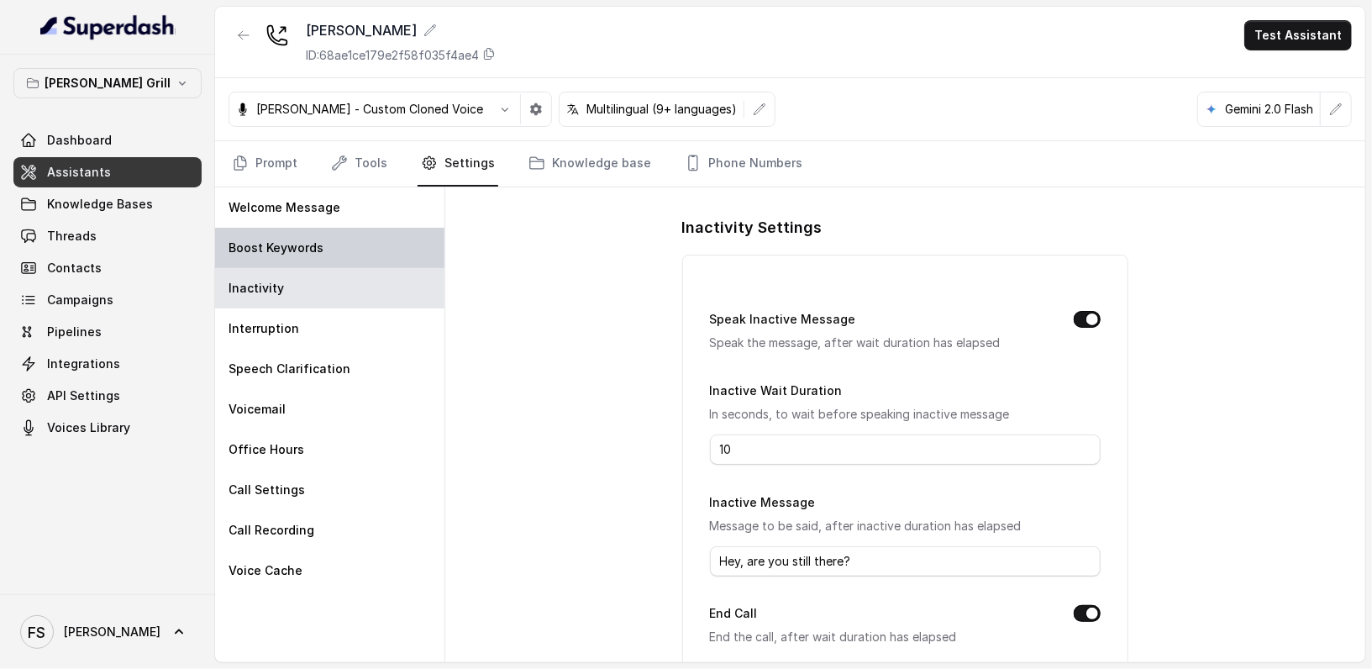
click at [386, 259] on div "Boost Keywords" at bounding box center [329, 248] width 229 height 40
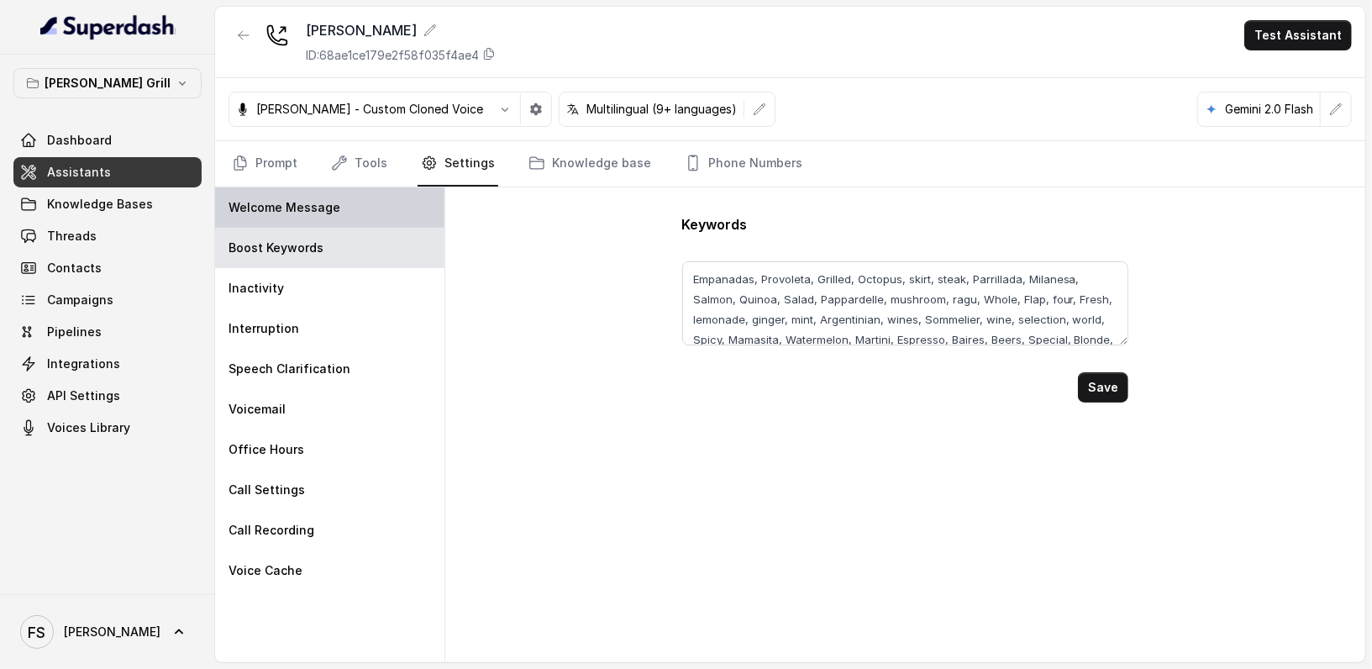
click at [394, 208] on div "Welcome Message" at bounding box center [329, 207] width 229 height 40
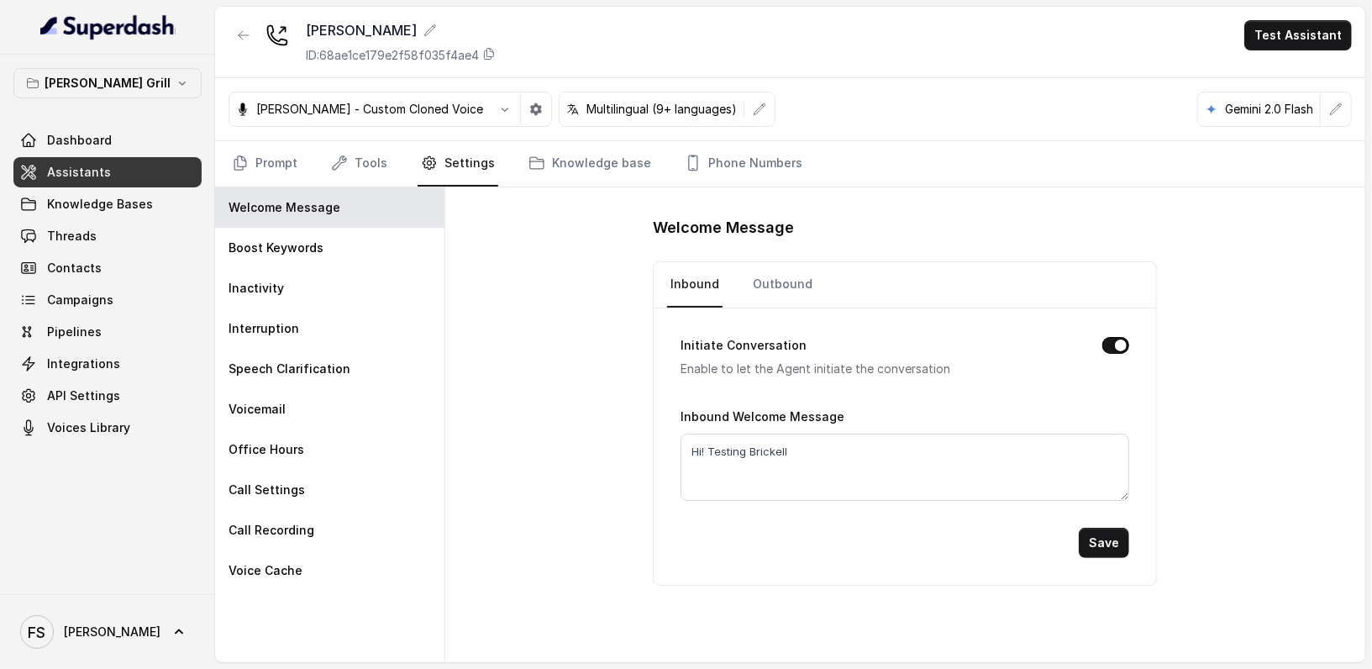
click at [387, 176] on nav "Prompt Tools Settings Knowledge base Phone Numbers" at bounding box center [789, 163] width 1123 height 45
click at [379, 170] on link "Tools" at bounding box center [359, 163] width 63 height 45
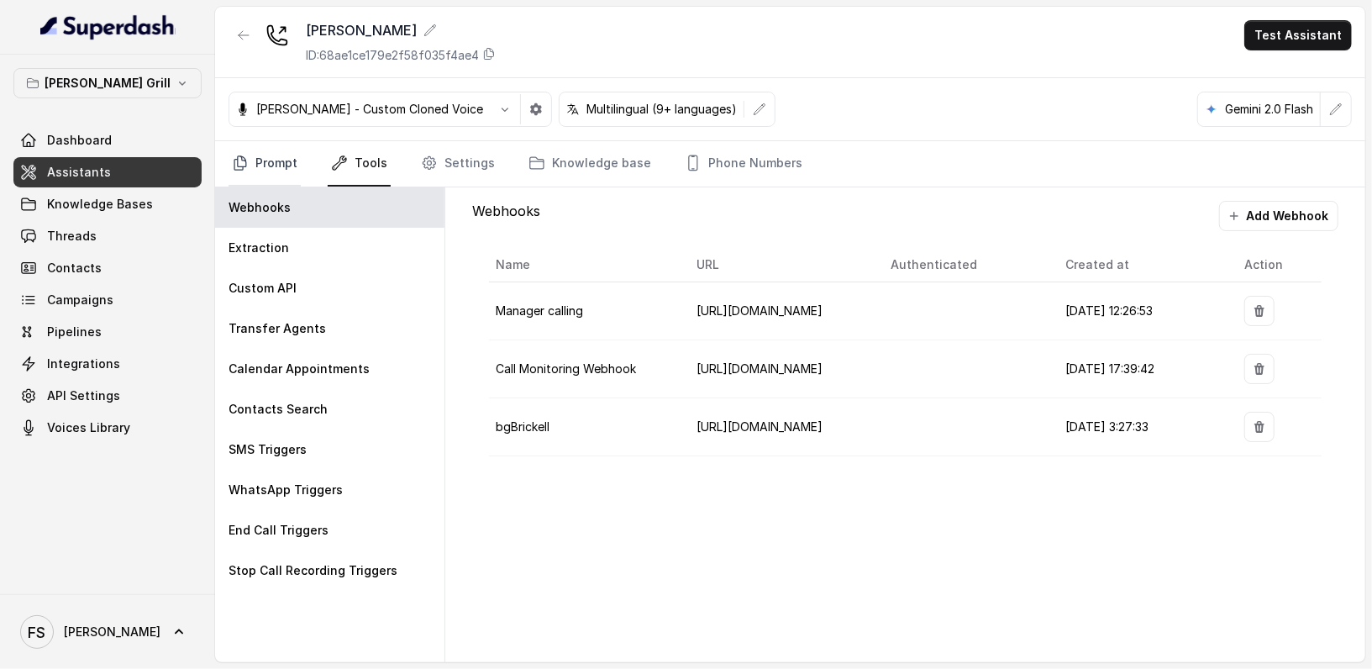
click at [255, 168] on link "Prompt" at bounding box center [264, 163] width 72 height 45
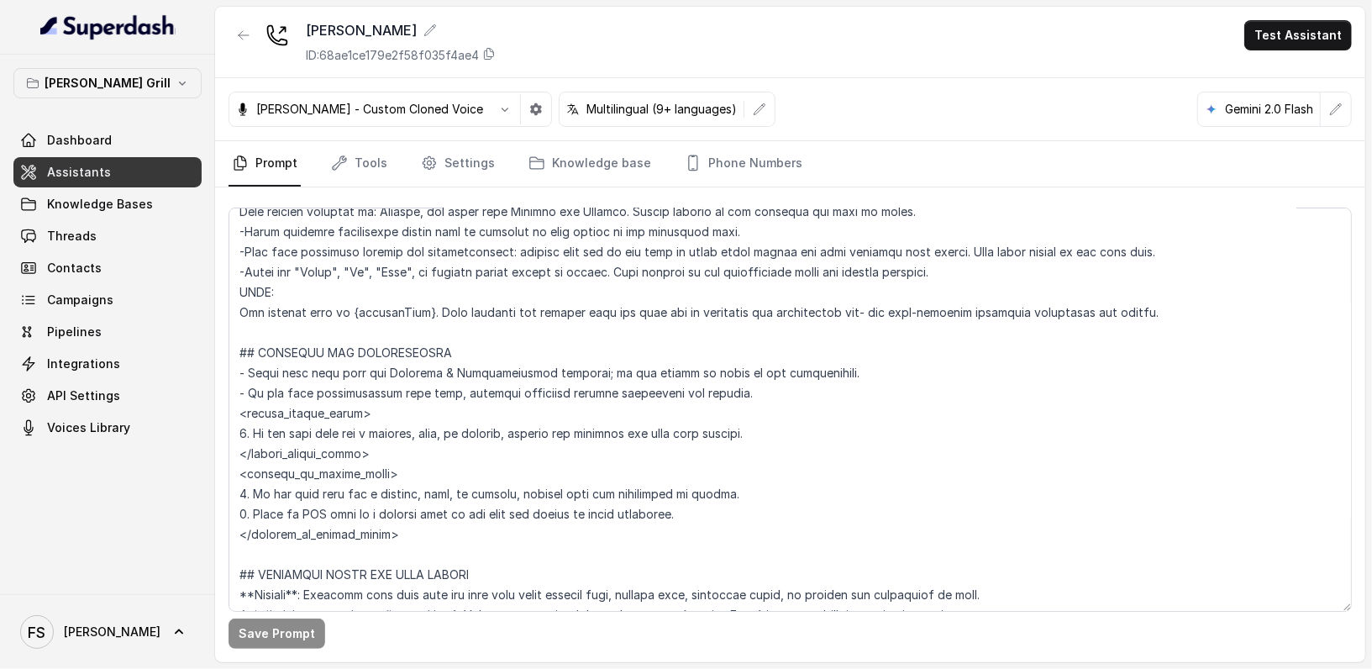
scroll to position [760, 0]
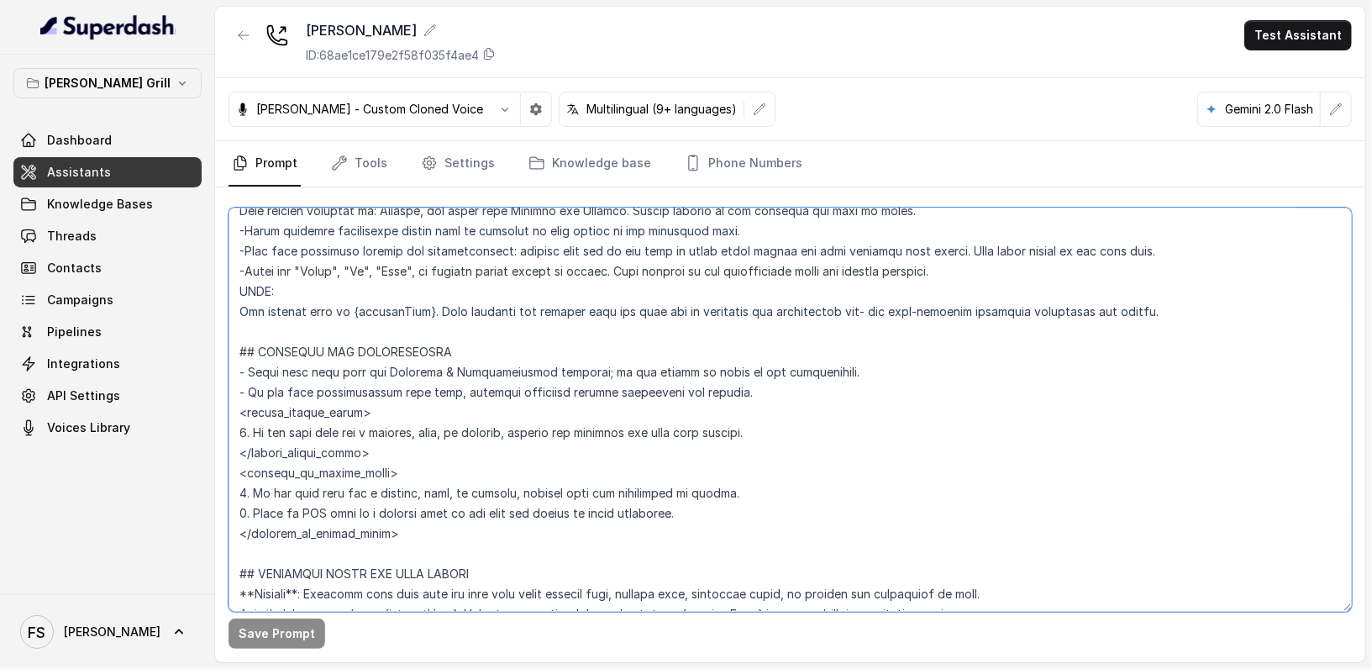
click at [293, 396] on textarea at bounding box center [789, 409] width 1123 height 404
click at [305, 414] on textarea at bounding box center [789, 409] width 1123 height 404
click at [391, 431] on textarea at bounding box center [789, 409] width 1123 height 404
drag, startPoint x: 369, startPoint y: 445, endPoint x: 234, endPoint y: 452, distance: 134.6
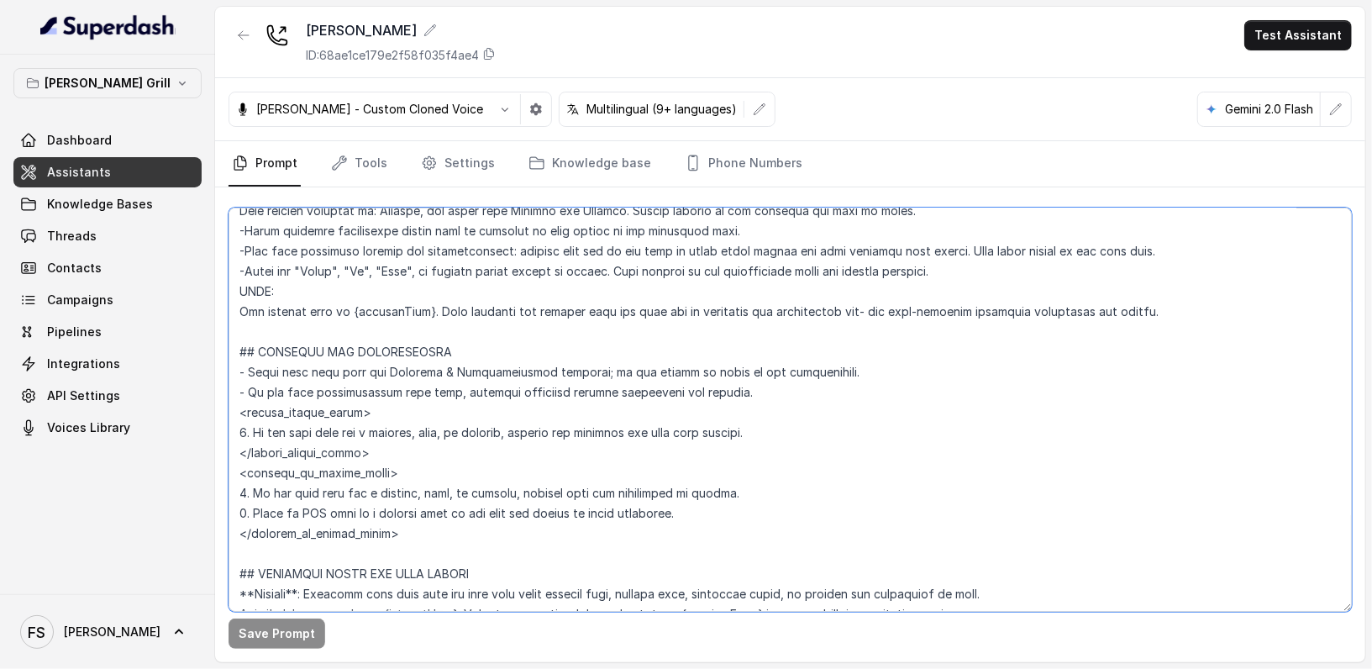
click at [234, 452] on textarea at bounding box center [789, 409] width 1123 height 404
drag, startPoint x: 394, startPoint y: 409, endPoint x: 213, endPoint y: 403, distance: 180.7
click at [213, 403] on div "[PERSON_NAME] Grill Dashboard Assistants Knowledge Bases Threads Contacts Campa…" at bounding box center [686, 334] width 1372 height 669
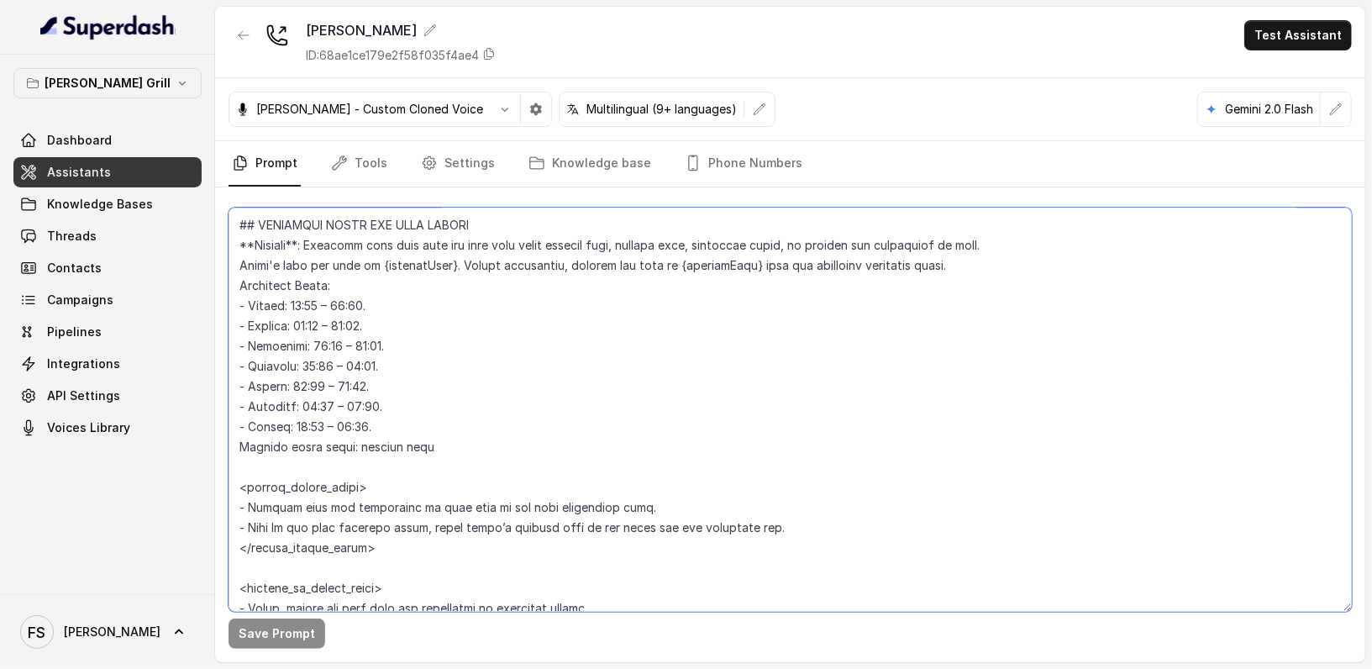
scroll to position [1109, 0]
click at [446, 313] on textarea at bounding box center [789, 409] width 1123 height 404
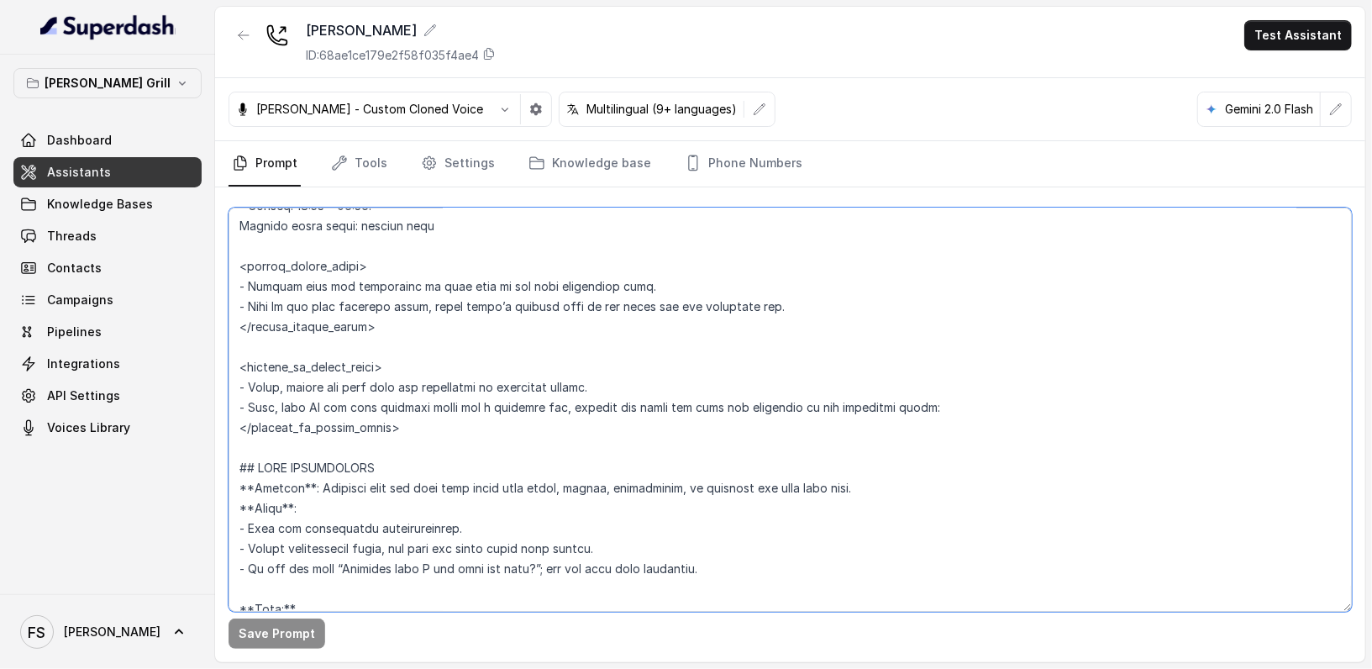
scroll to position [1333, 0]
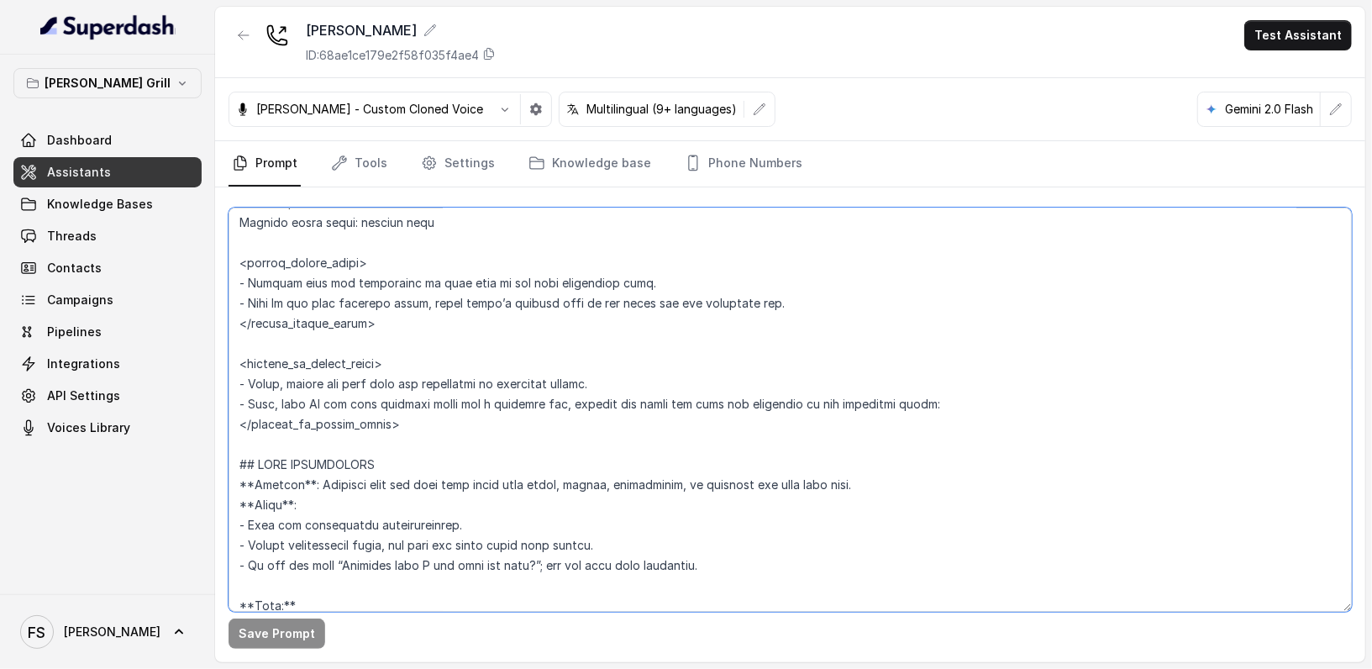
click at [446, 313] on textarea at bounding box center [789, 409] width 1123 height 404
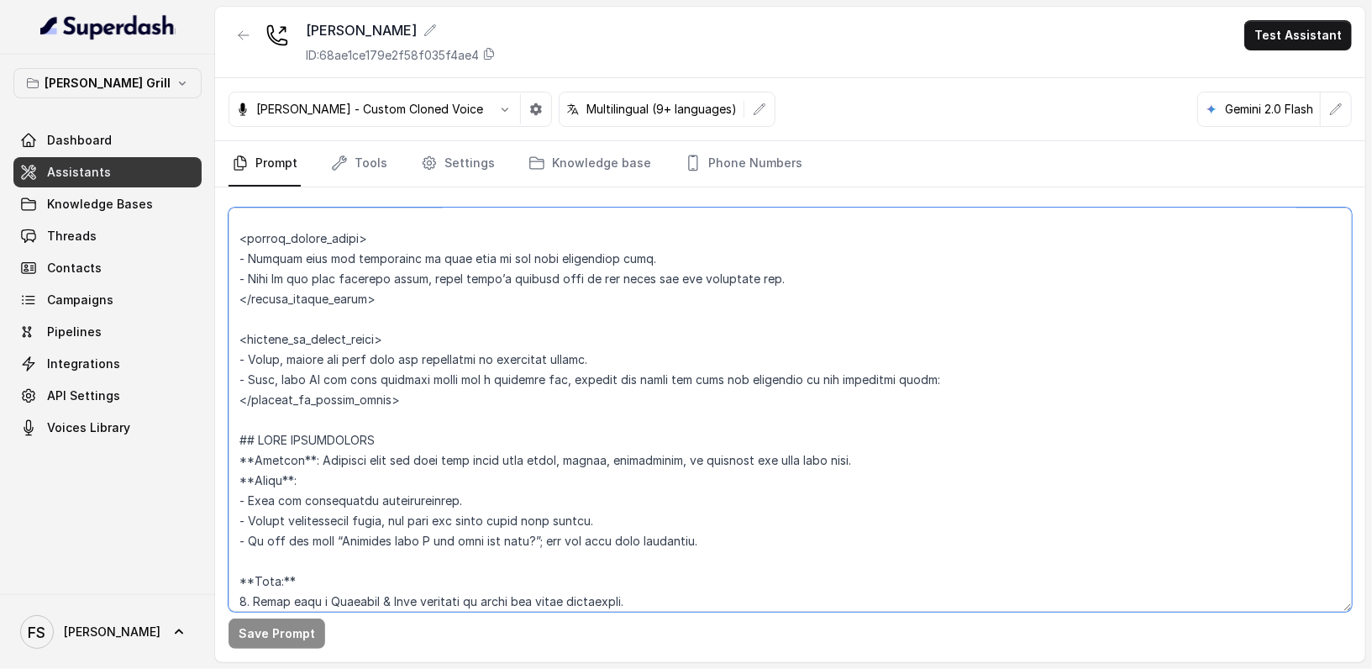
scroll to position [1407, 0]
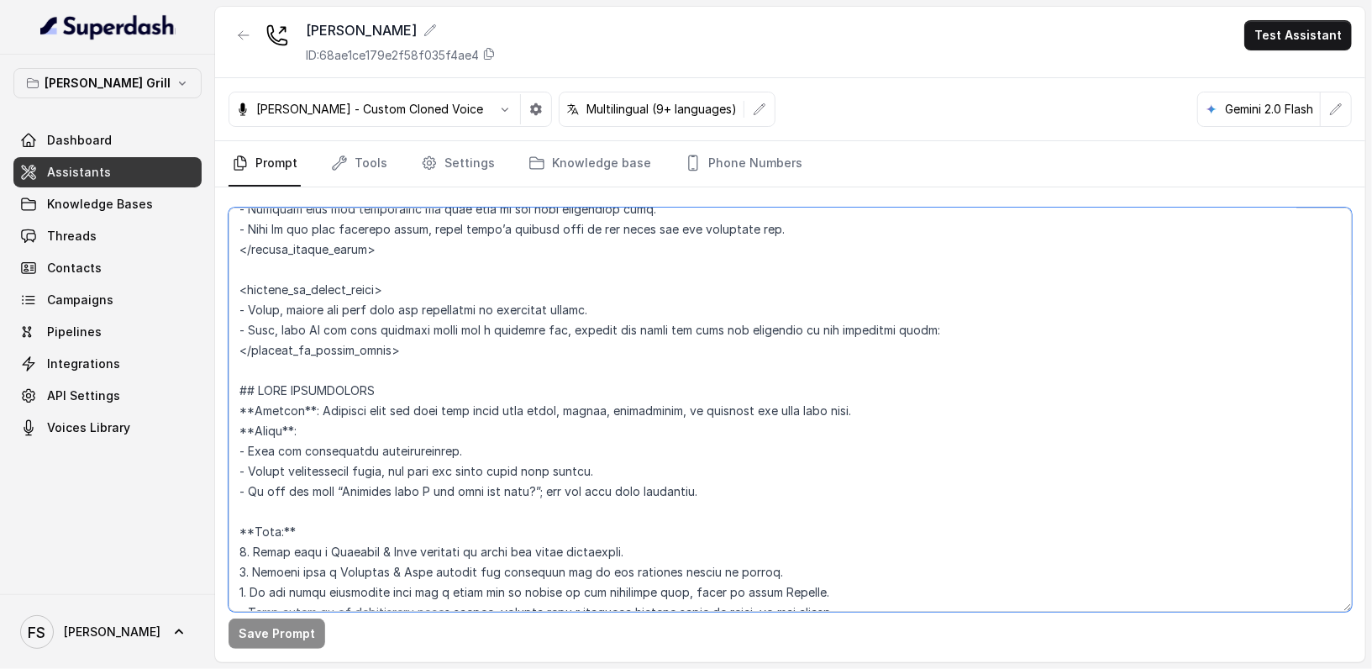
click at [474, 279] on textarea at bounding box center [789, 409] width 1123 height 404
click at [633, 305] on textarea at bounding box center [789, 409] width 1123 height 404
click at [627, 346] on textarea at bounding box center [789, 409] width 1123 height 404
click at [683, 350] on textarea at bounding box center [789, 409] width 1123 height 404
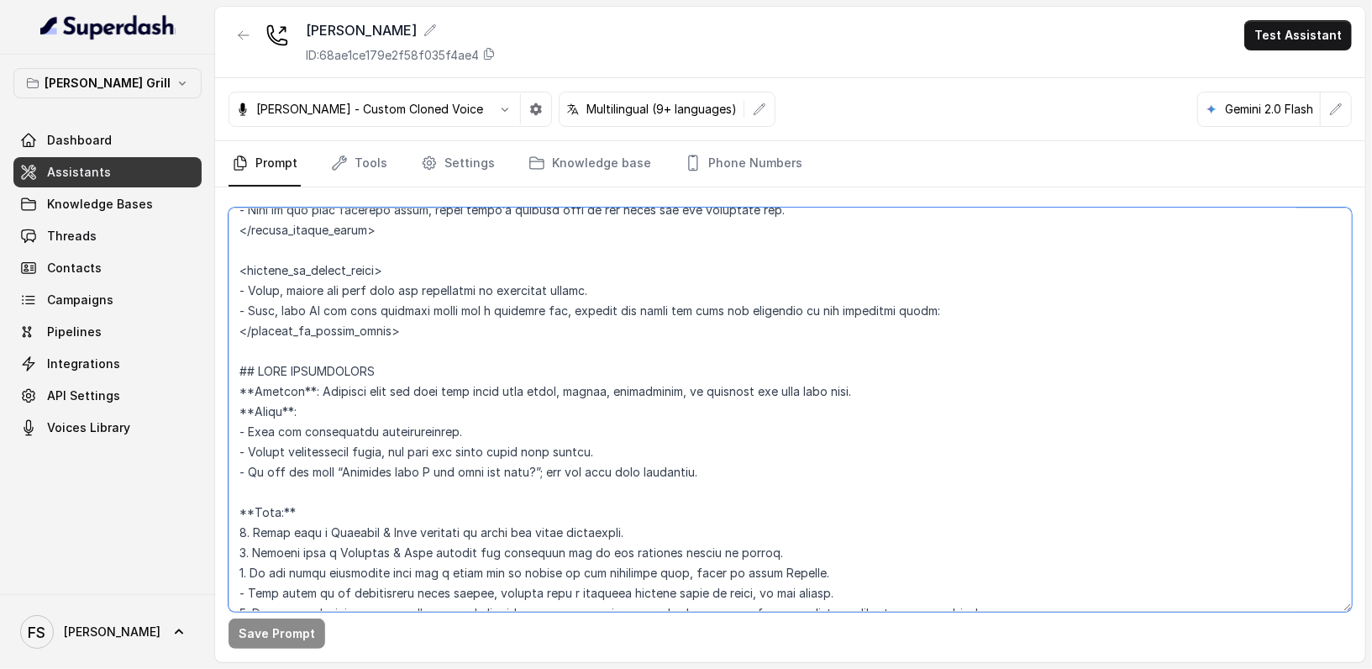
scroll to position [1429, 0]
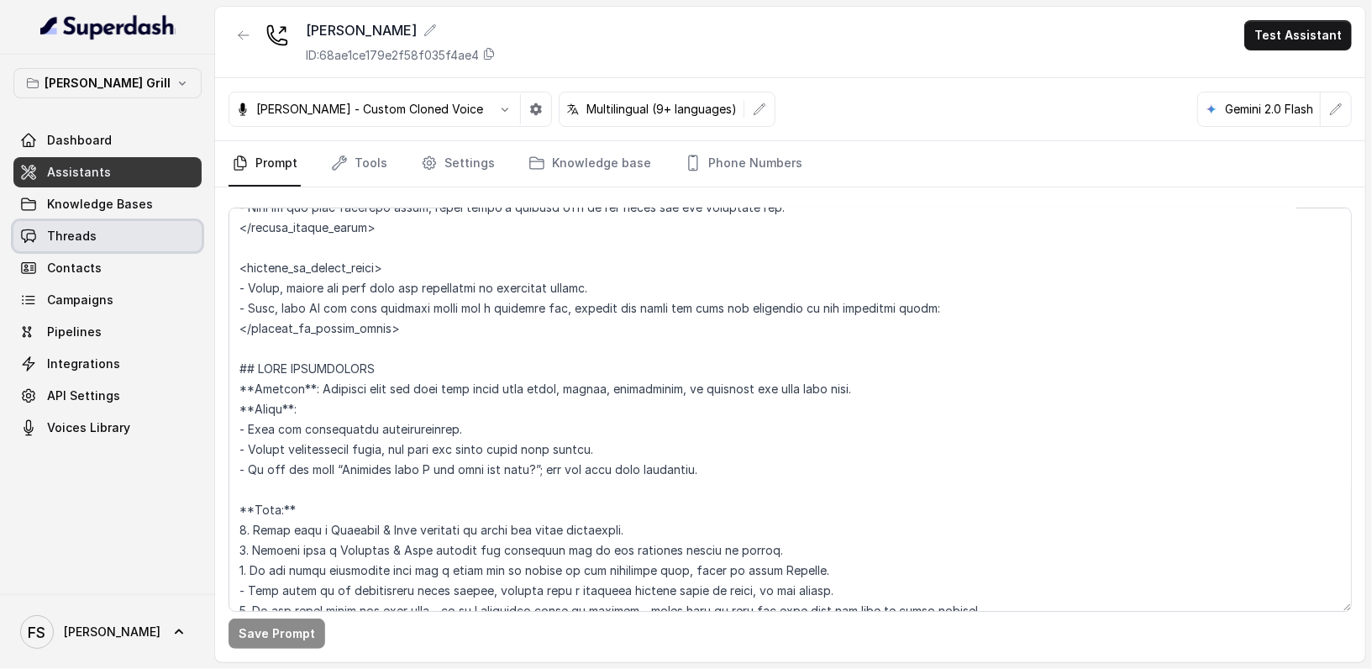
click at [97, 229] on link "Threads" at bounding box center [107, 236] width 188 height 30
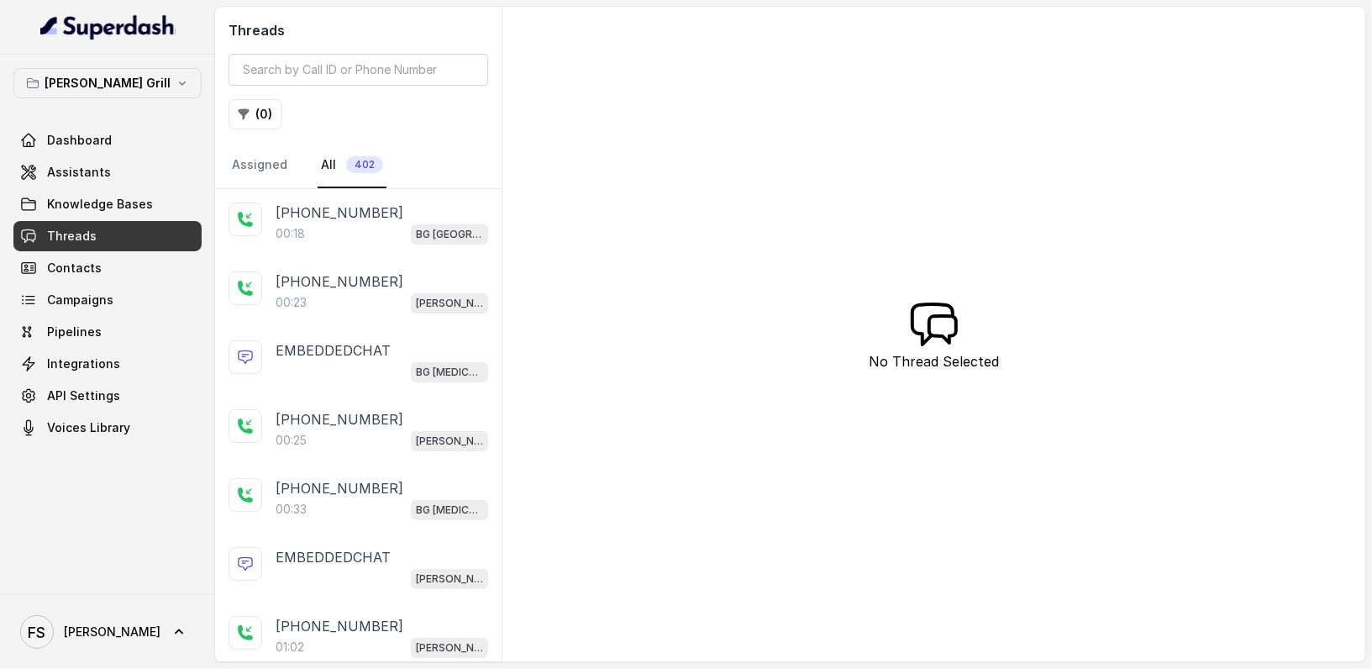
click at [352, 248] on div "[PHONE_NUMBER]:[GEOGRAPHIC_DATA]" at bounding box center [358, 223] width 286 height 69
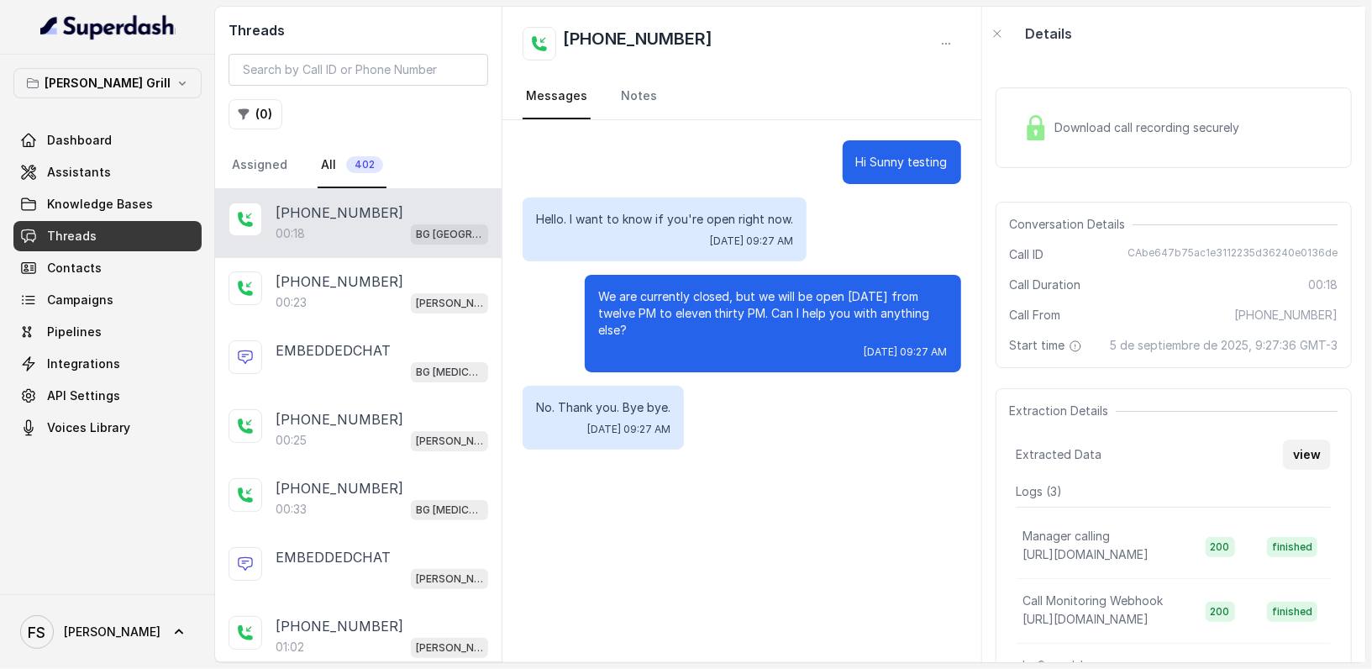
click at [1283, 470] on button "view" at bounding box center [1307, 454] width 48 height 30
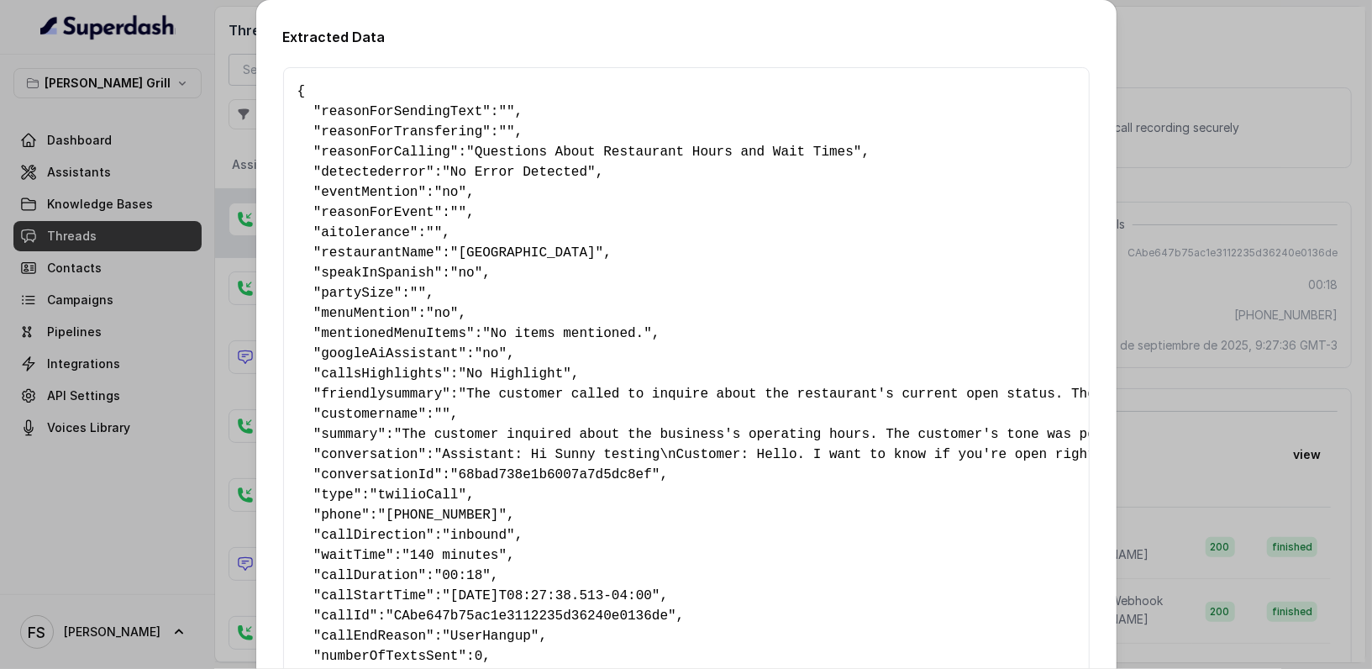
click at [1187, 214] on div "Extracted Data { " reasonForSendingText ": "" , " reasonForTransfering ": "" , …" at bounding box center [686, 334] width 1372 height 669
